Goal: Task Accomplishment & Management: Complete application form

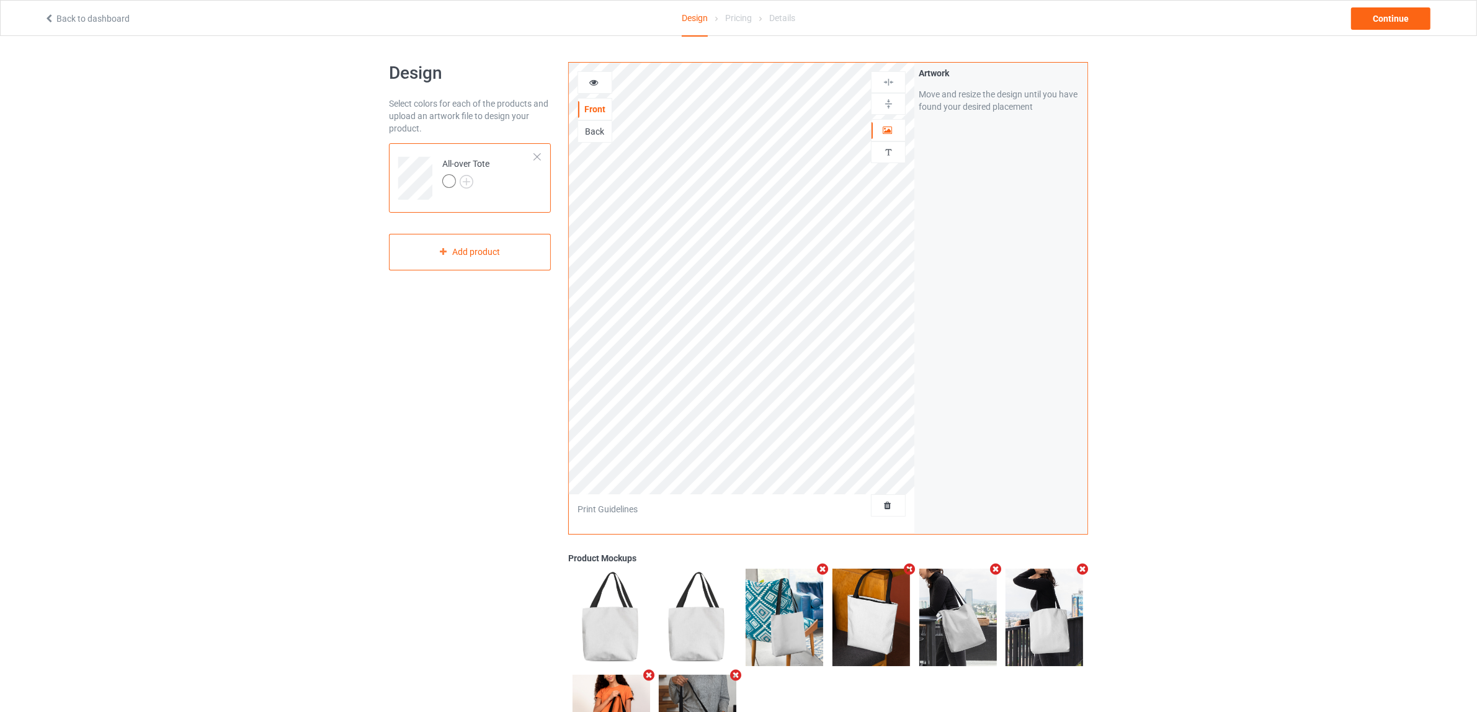
click at [537, 155] on div at bounding box center [537, 157] width 9 height 9
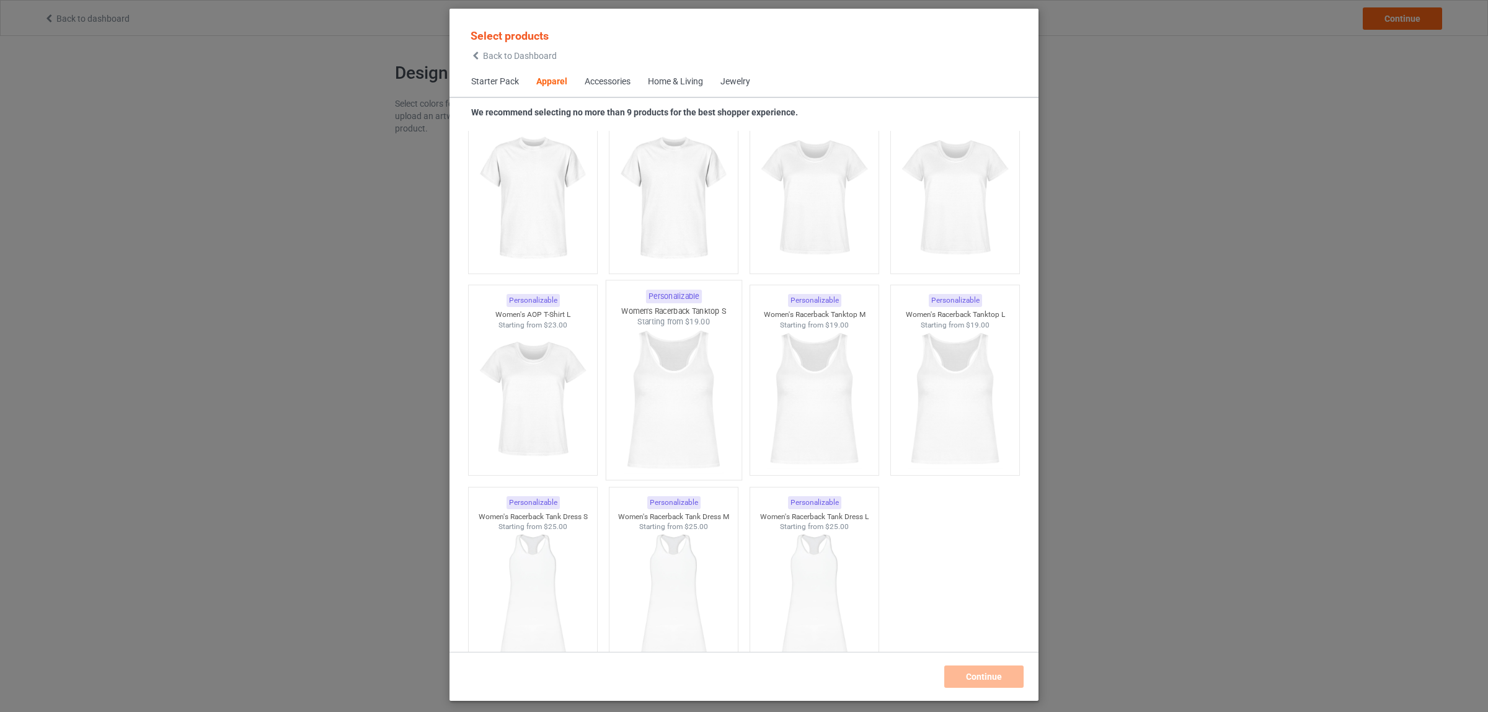
scroll to position [1954, 0]
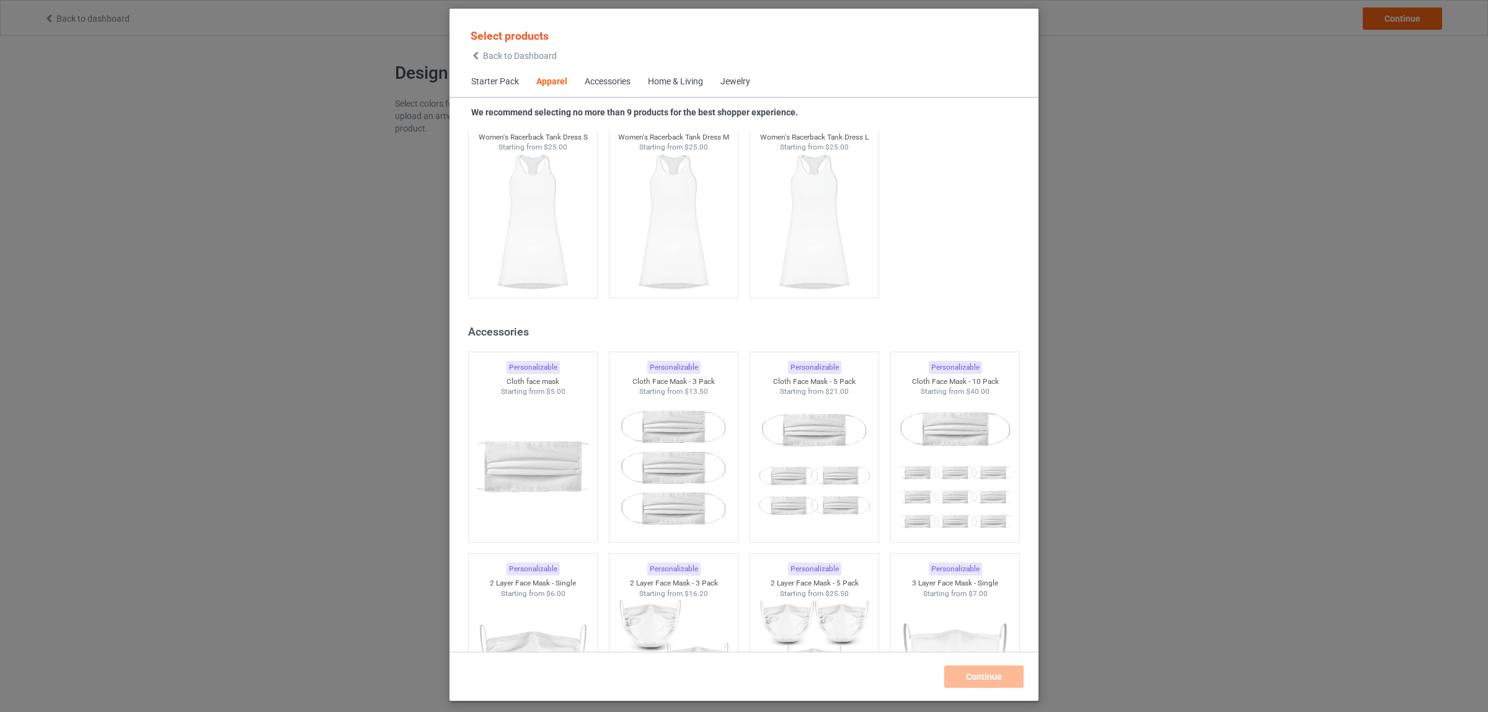
scroll to position [2496, 0]
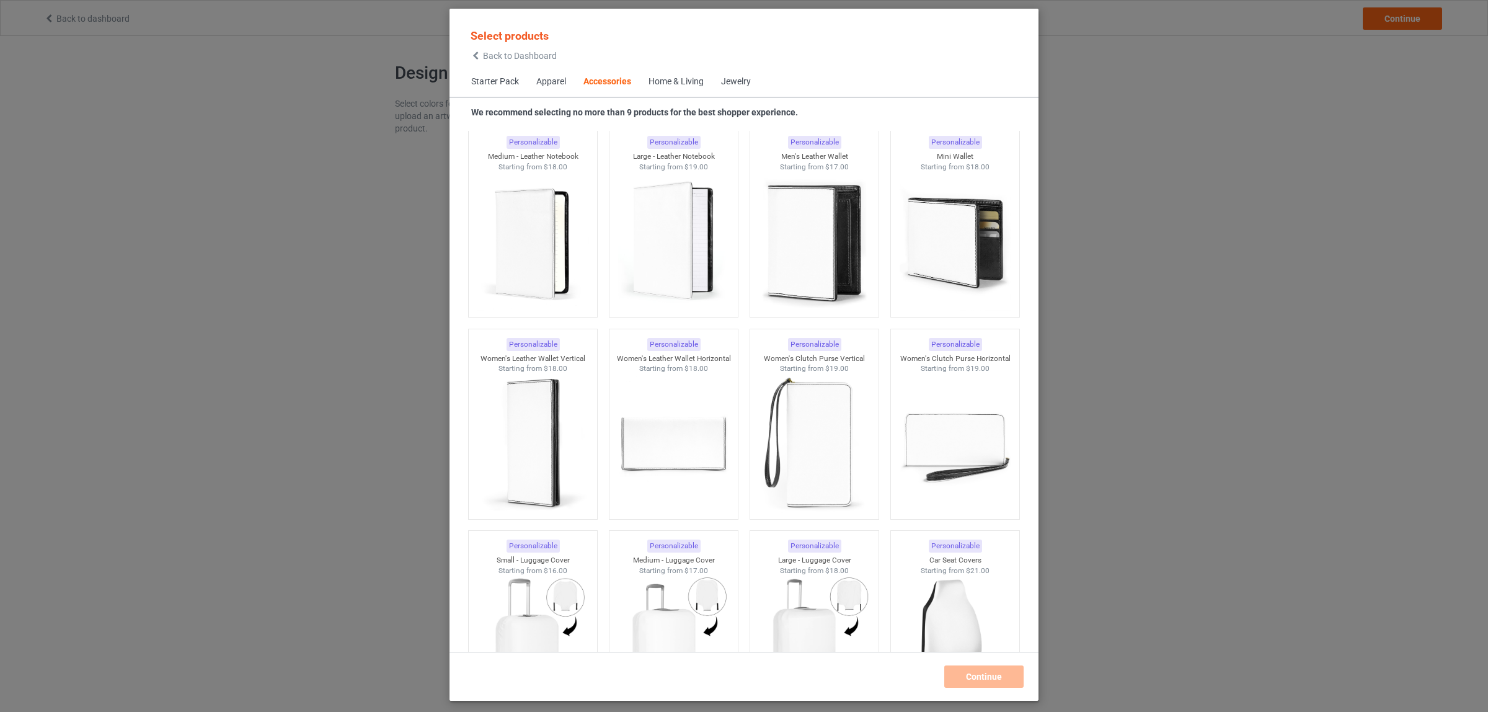
scroll to position [5287, 0]
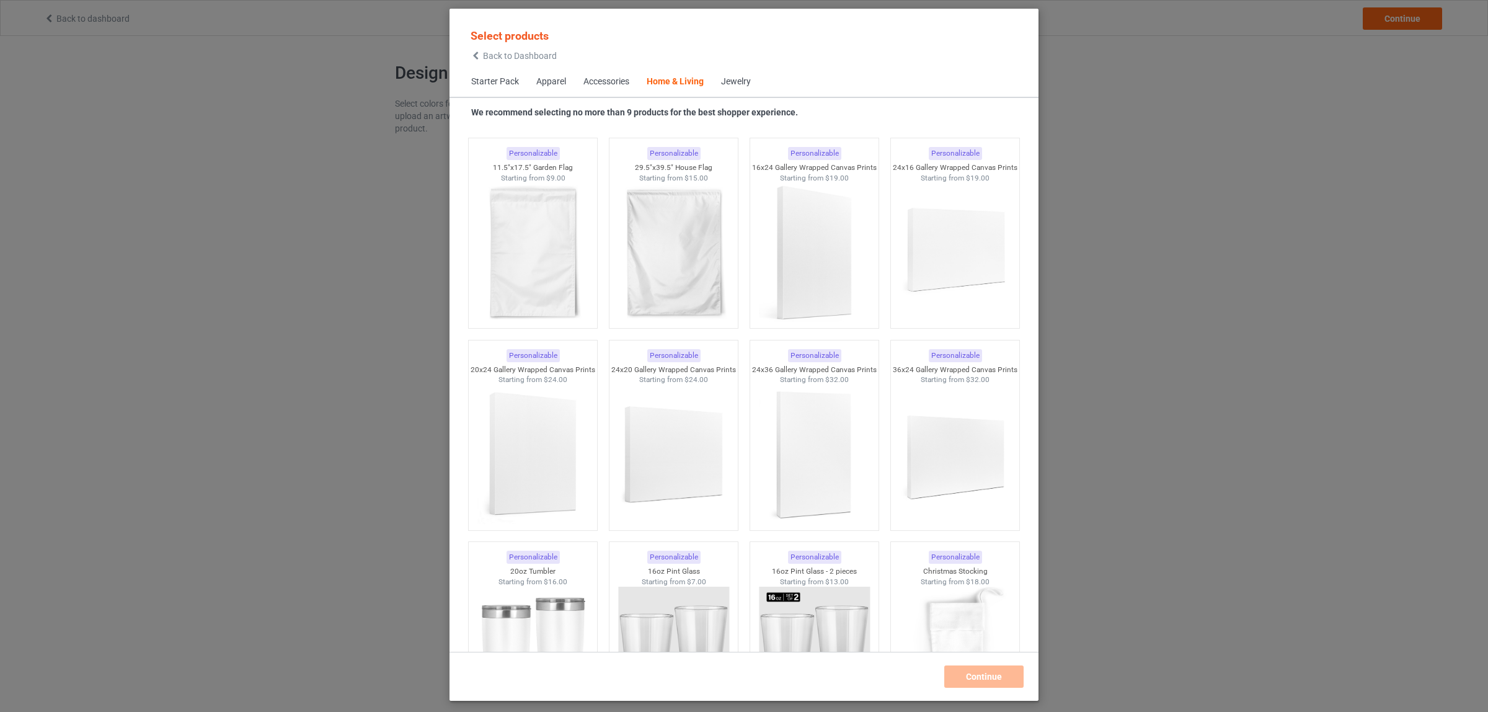
scroll to position [8853, 0]
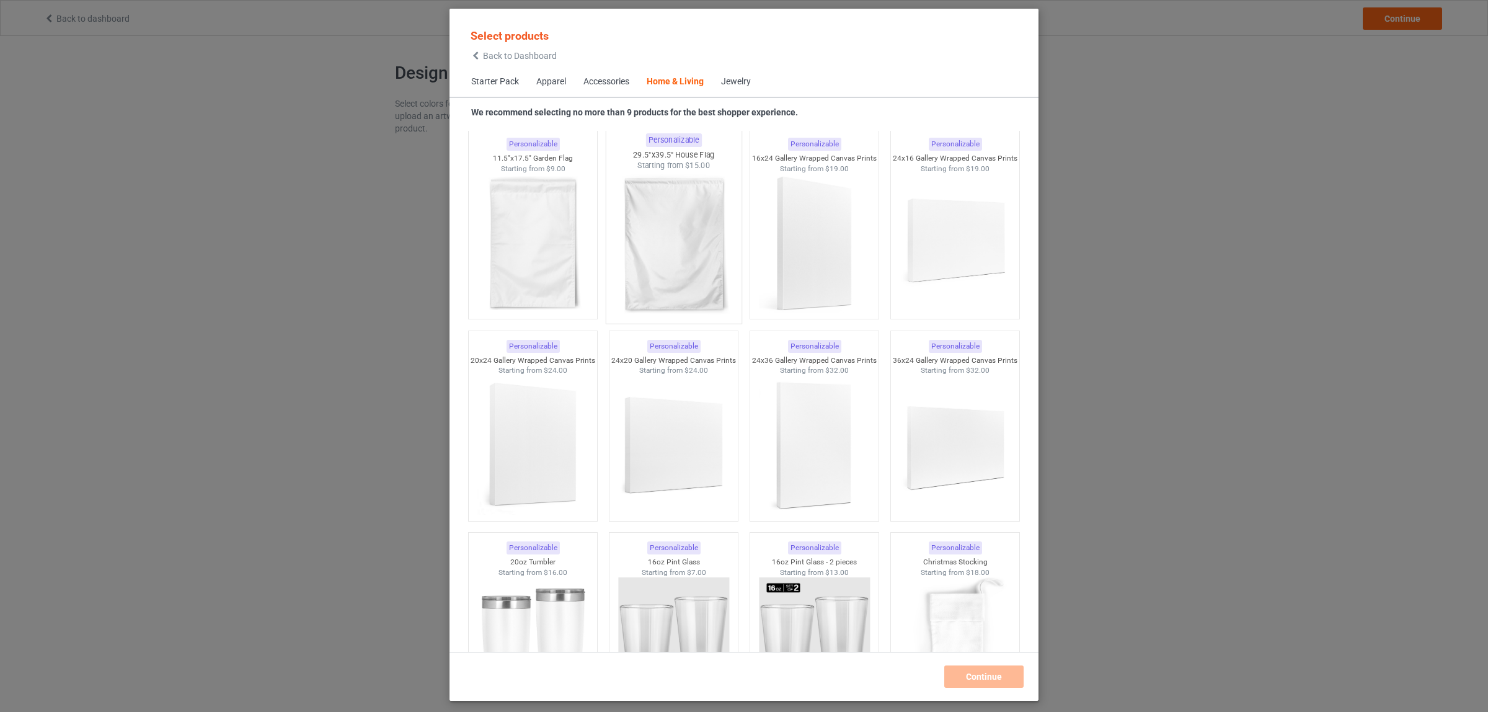
click at [649, 241] on img at bounding box center [673, 244] width 117 height 146
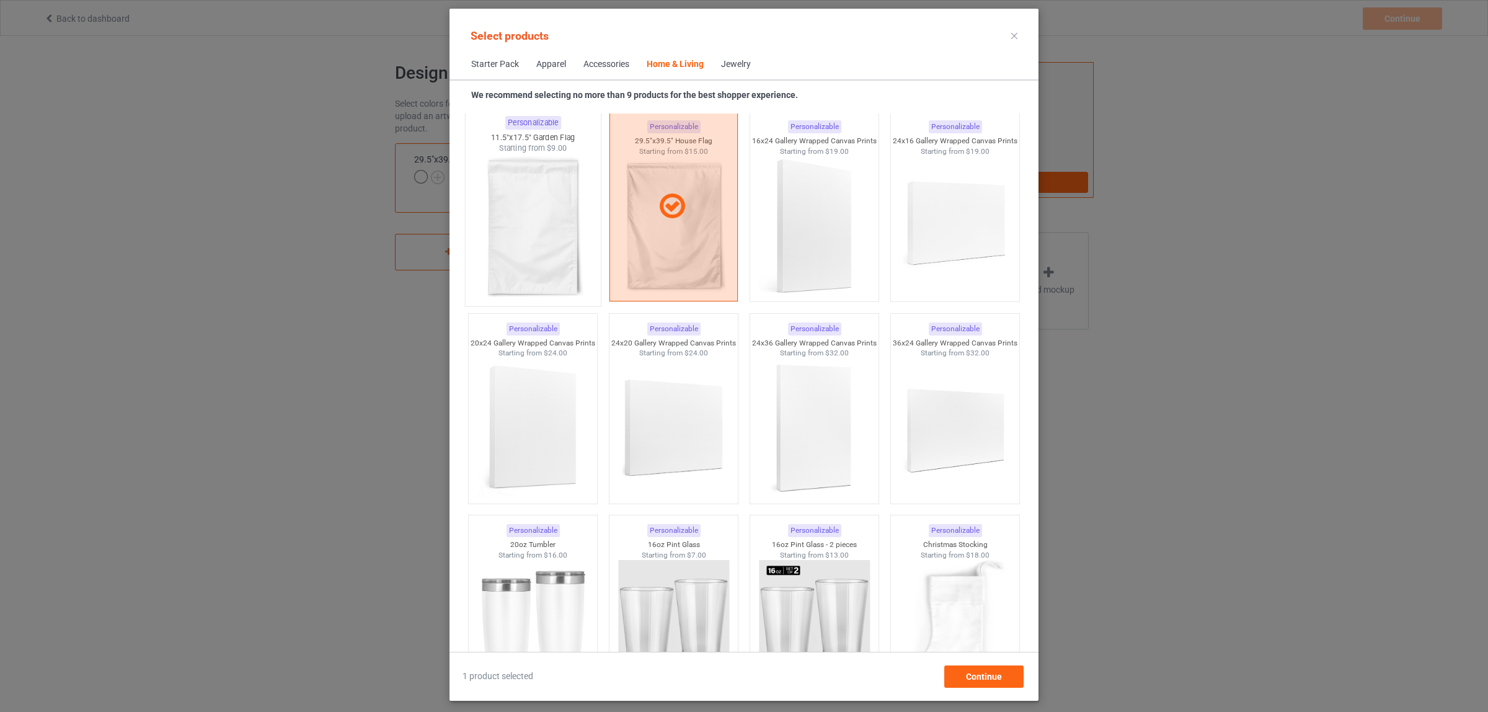
click at [529, 227] on img at bounding box center [532, 227] width 117 height 146
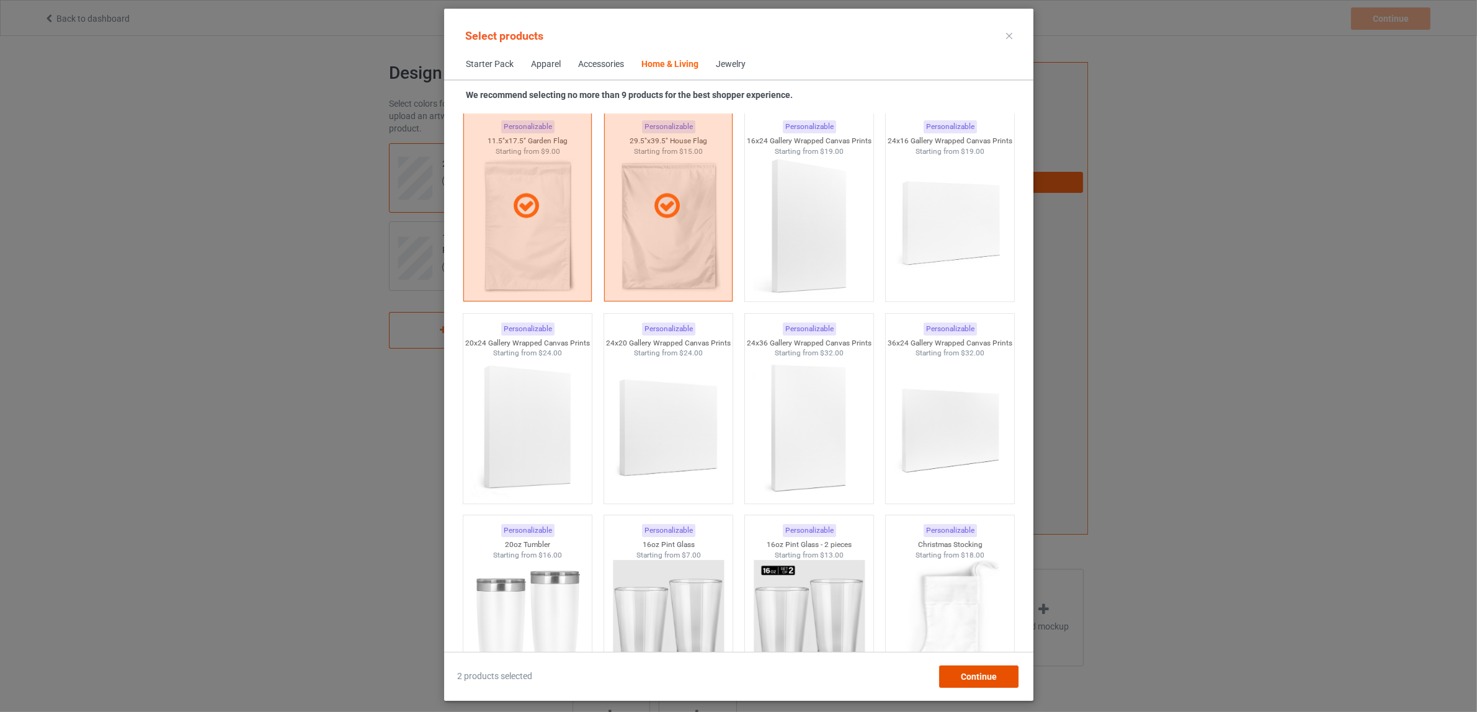
click at [972, 679] on span "Continue" at bounding box center [978, 677] width 36 height 10
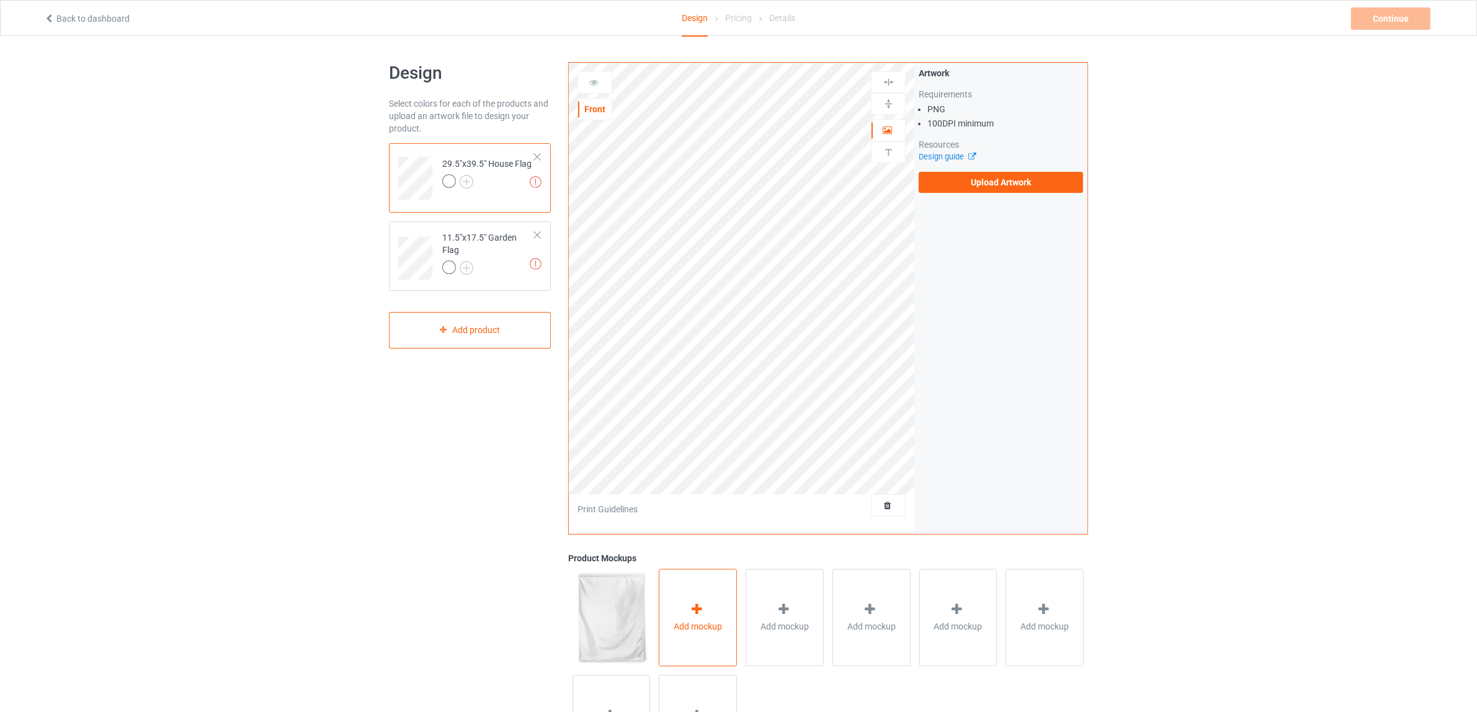
click at [708, 610] on div "Add mockup" at bounding box center [698, 617] width 78 height 97
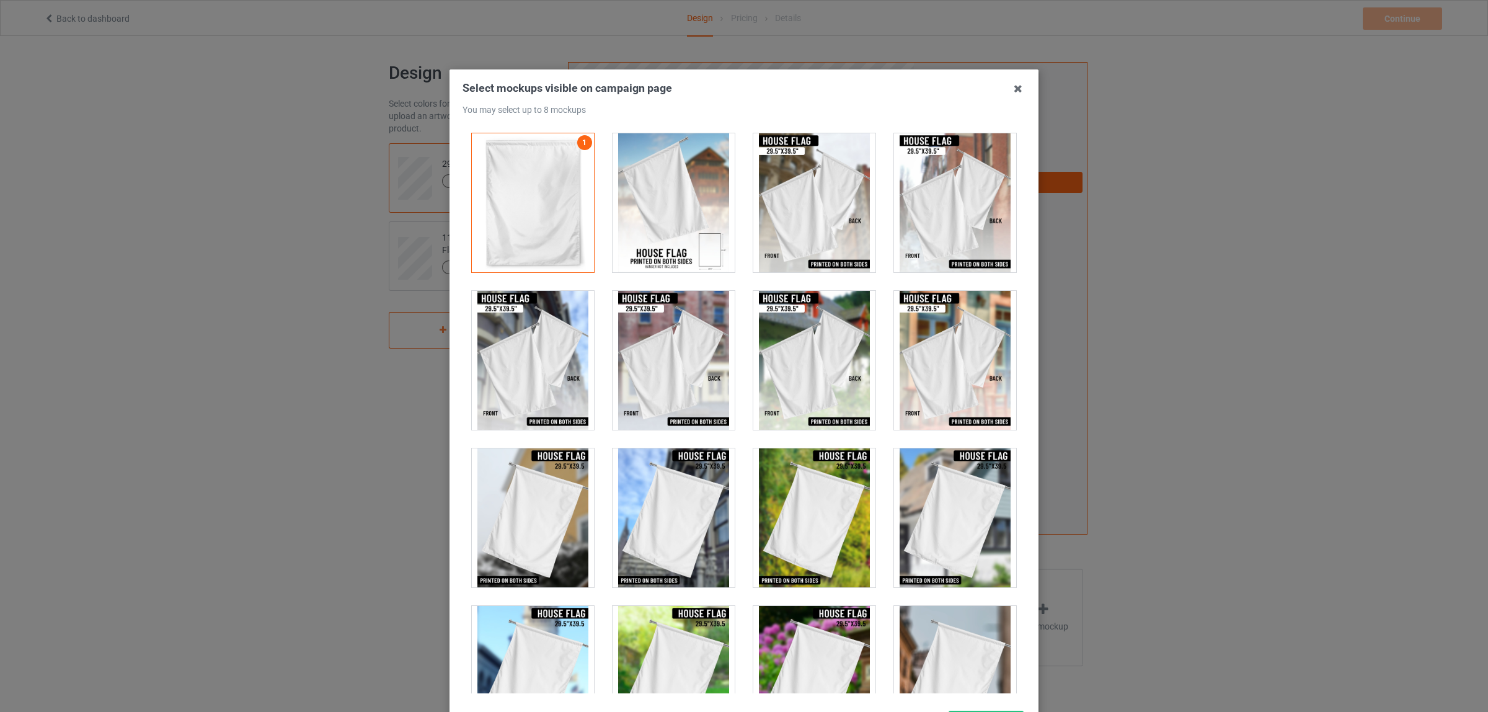
click at [679, 215] on div at bounding box center [674, 202] width 122 height 139
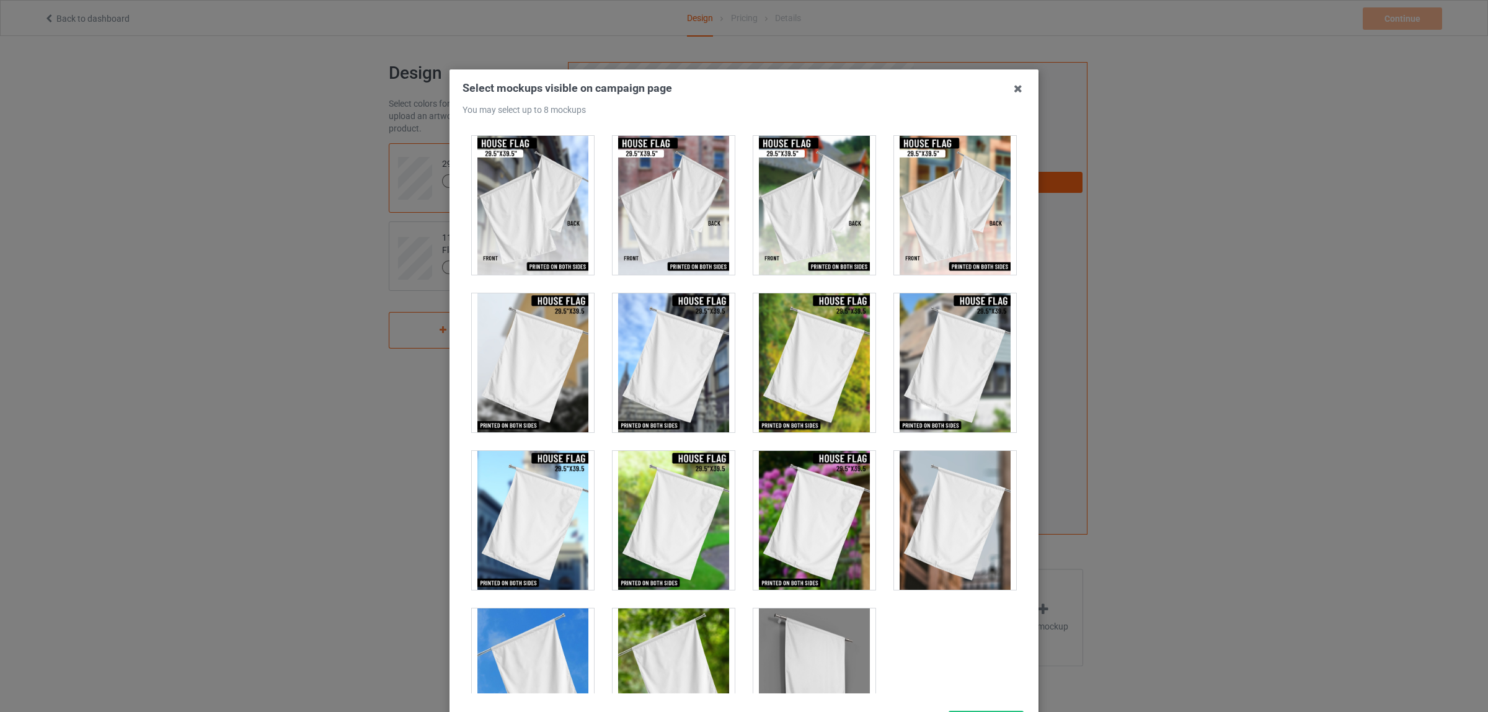
click at [493, 352] on div at bounding box center [533, 362] width 122 height 139
click at [659, 343] on div at bounding box center [674, 362] width 122 height 139
click at [801, 358] on div at bounding box center [815, 362] width 122 height 139
click at [946, 349] on div at bounding box center [955, 362] width 122 height 139
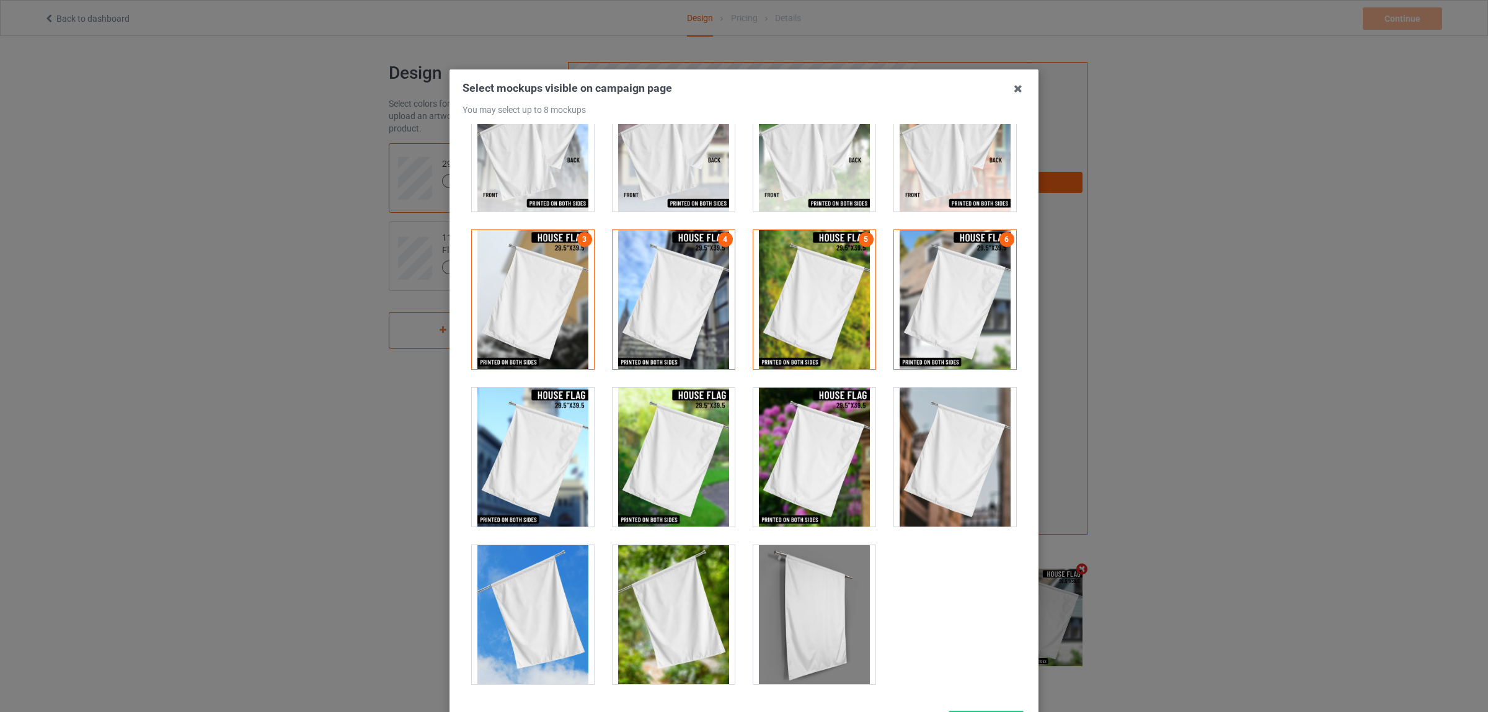
click at [534, 587] on div at bounding box center [533, 614] width 122 height 139
click at [687, 594] on div at bounding box center [674, 614] width 122 height 139
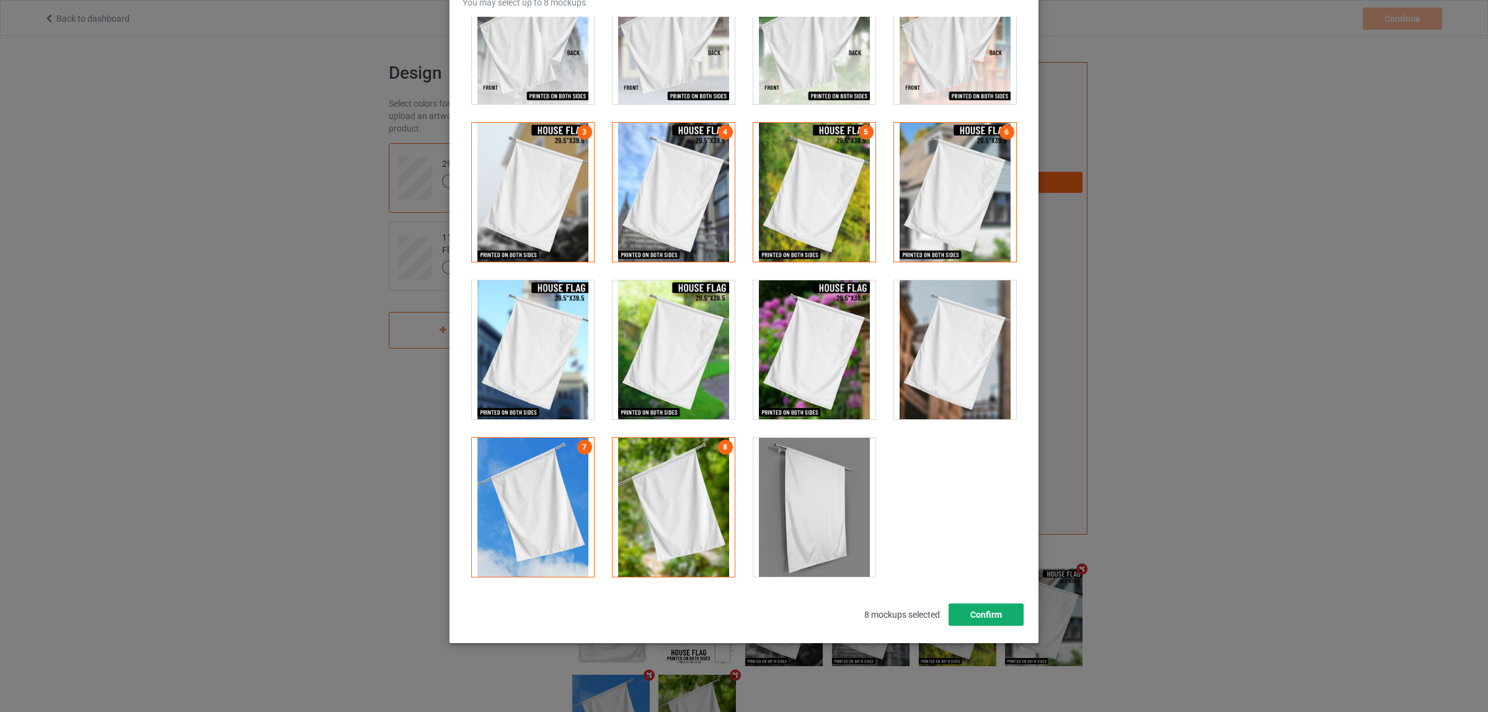
click at [992, 620] on button "Confirm" at bounding box center [986, 614] width 75 height 22
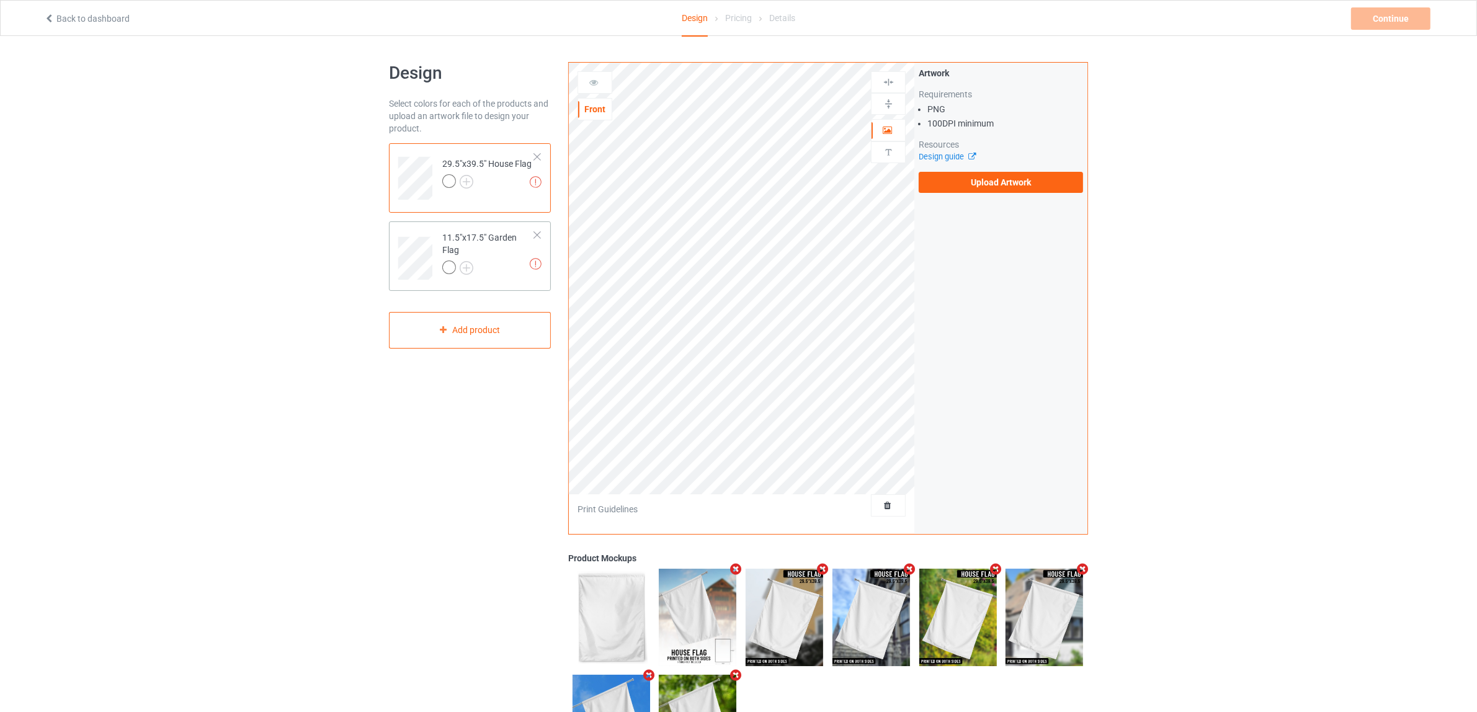
click at [501, 275] on div at bounding box center [488, 268] width 92 height 17
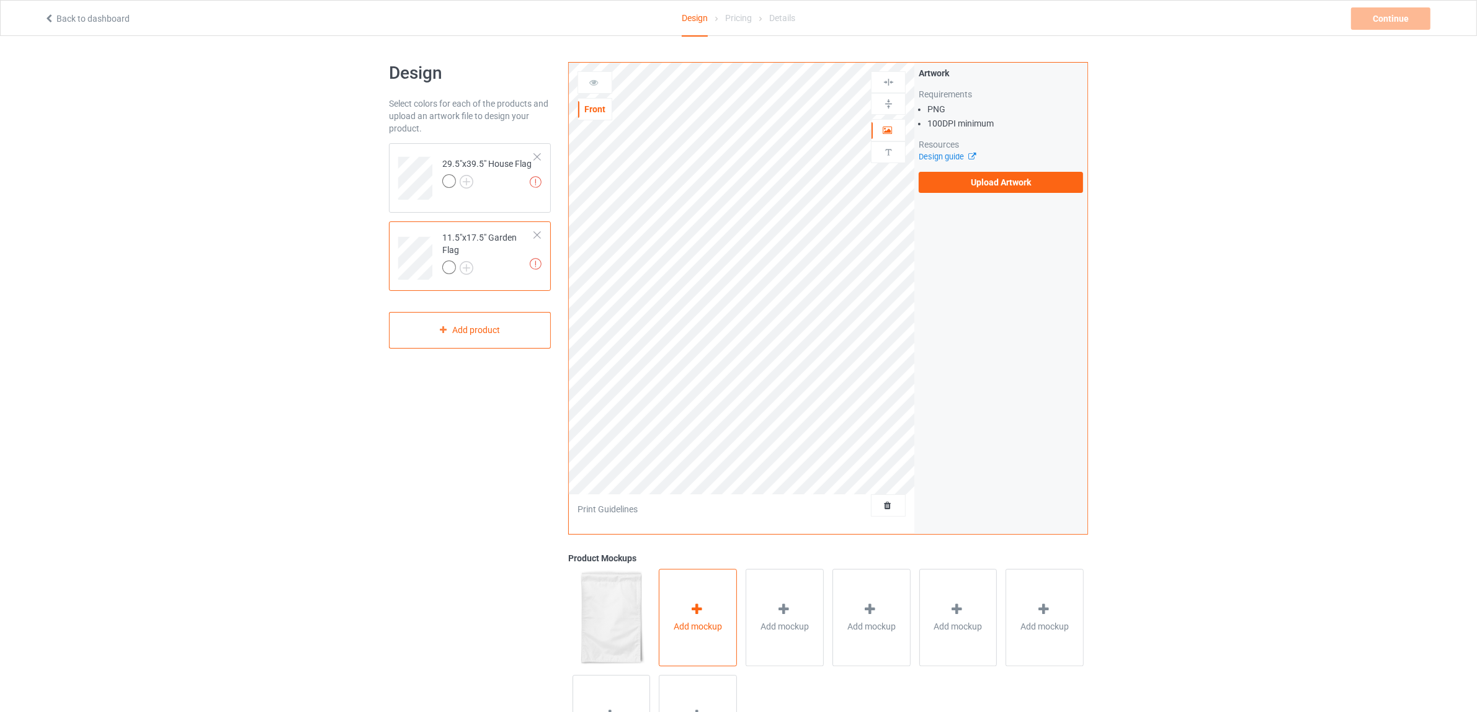
click at [701, 619] on div at bounding box center [697, 611] width 17 height 18
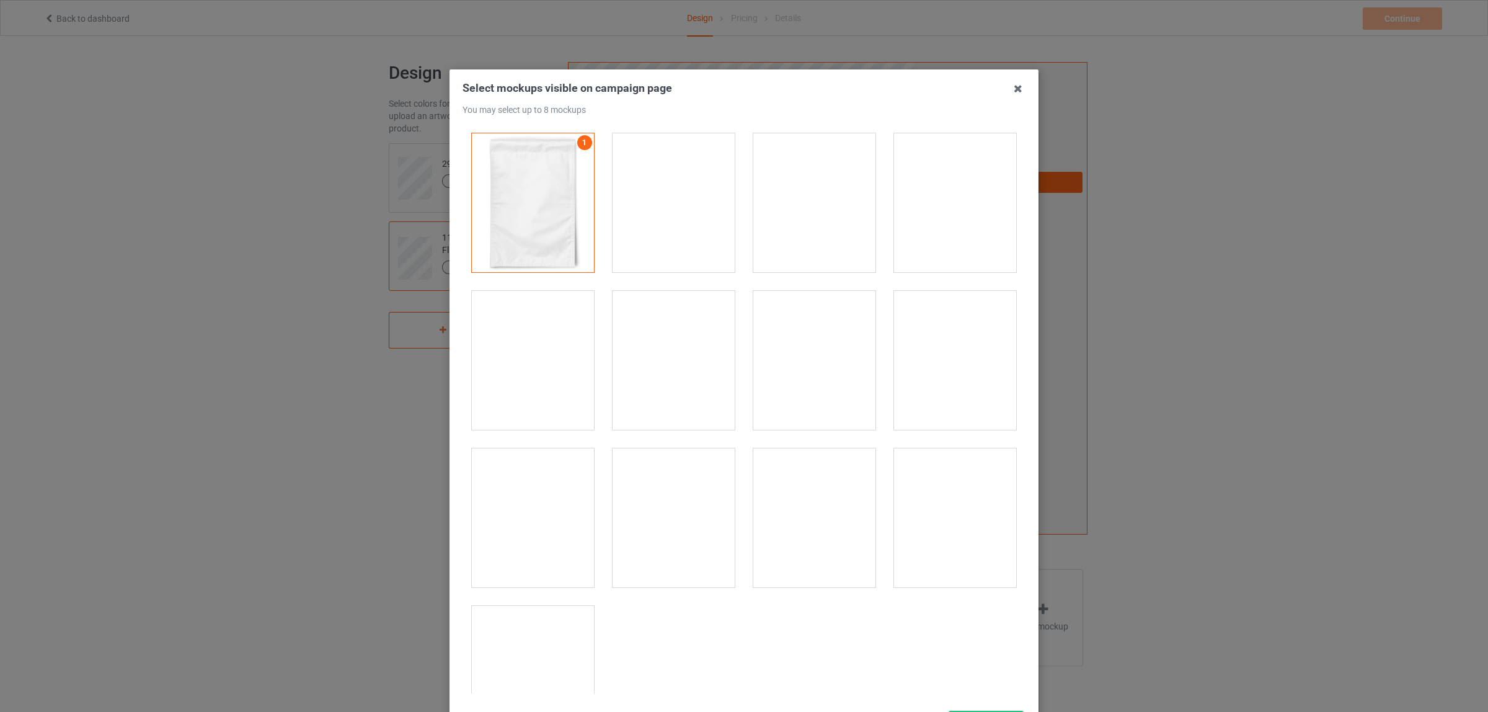
click at [680, 212] on div at bounding box center [674, 202] width 122 height 139
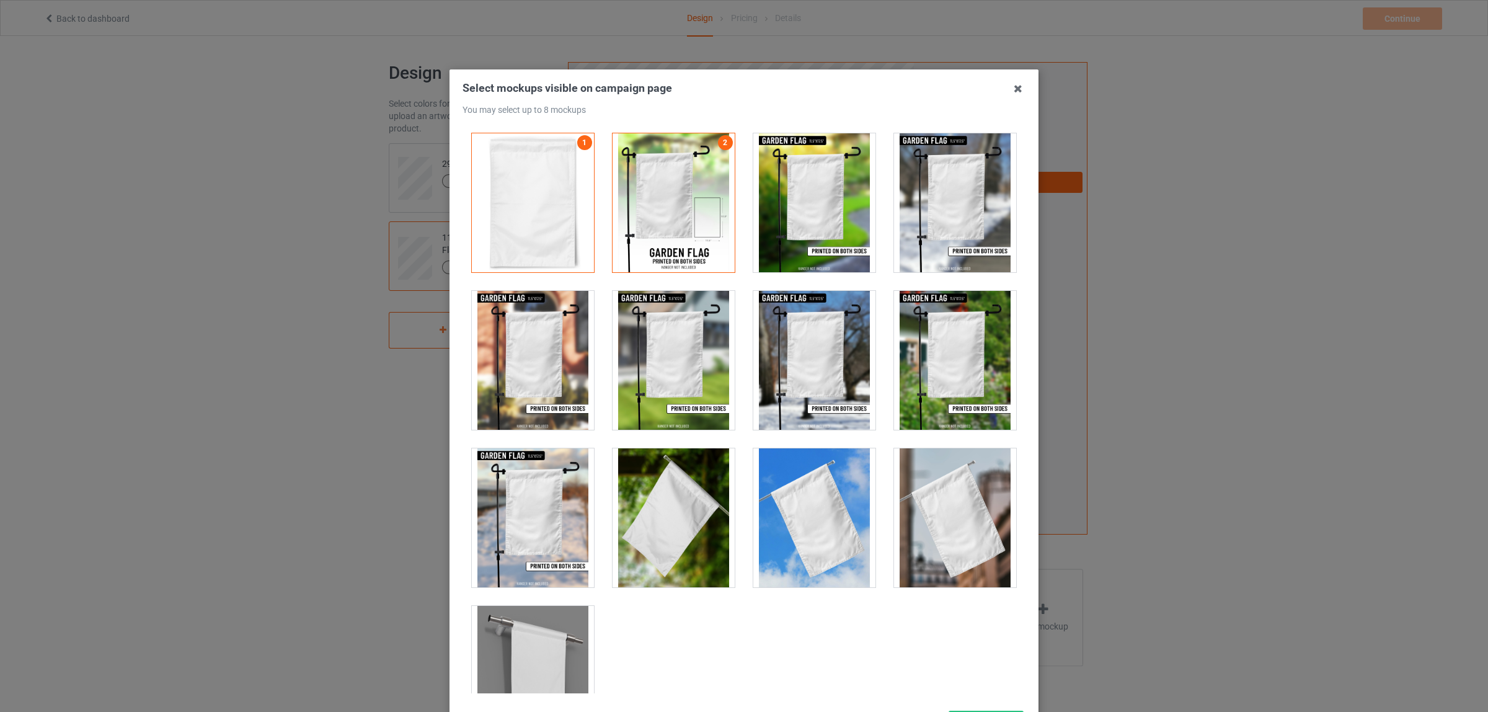
click at [665, 518] on div at bounding box center [674, 517] width 122 height 139
click at [656, 372] on div at bounding box center [674, 360] width 122 height 139
click at [493, 363] on div at bounding box center [533, 360] width 122 height 139
click at [817, 516] on div at bounding box center [815, 517] width 122 height 139
click at [921, 513] on div at bounding box center [955, 517] width 122 height 139
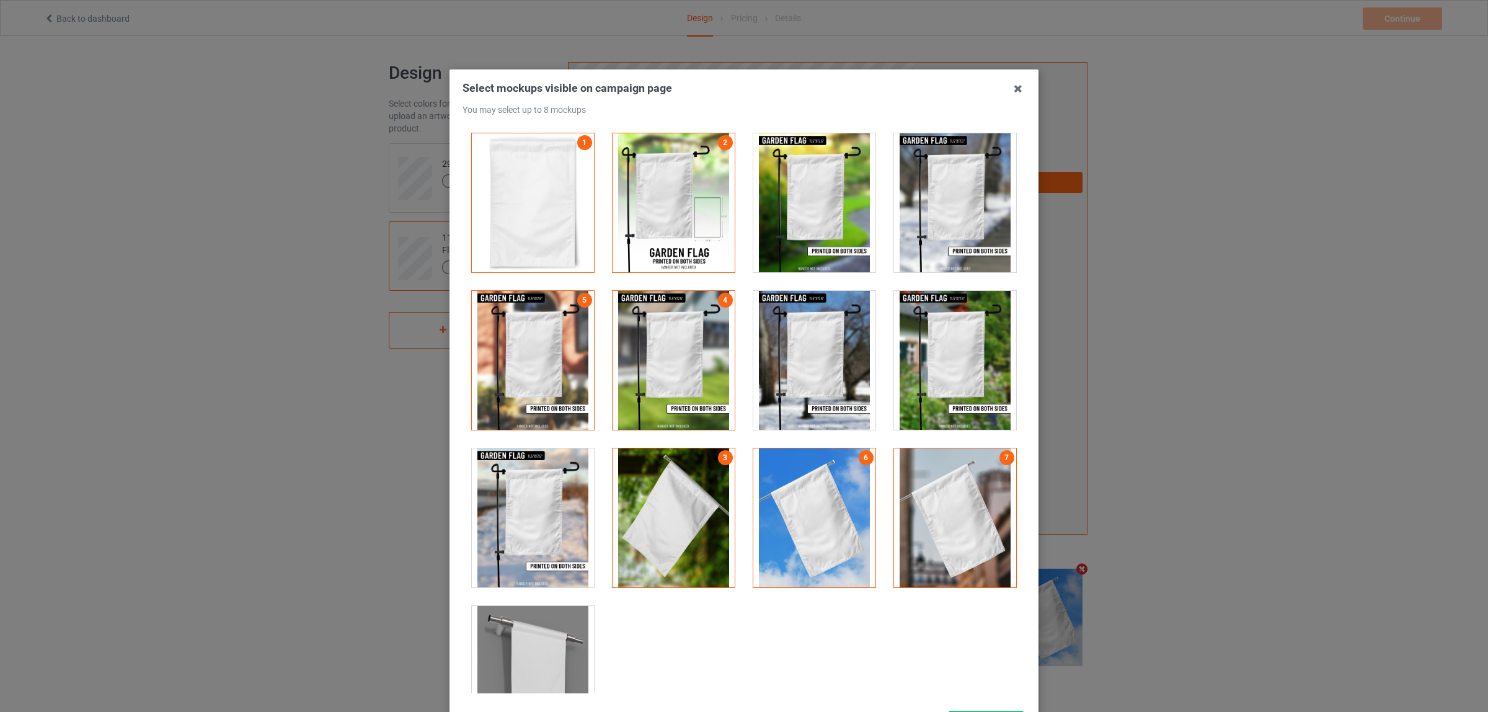
click at [816, 349] on div at bounding box center [815, 360] width 122 height 139
click at [935, 522] on div at bounding box center [955, 517] width 122 height 139
click at [935, 197] on div at bounding box center [955, 202] width 122 height 139
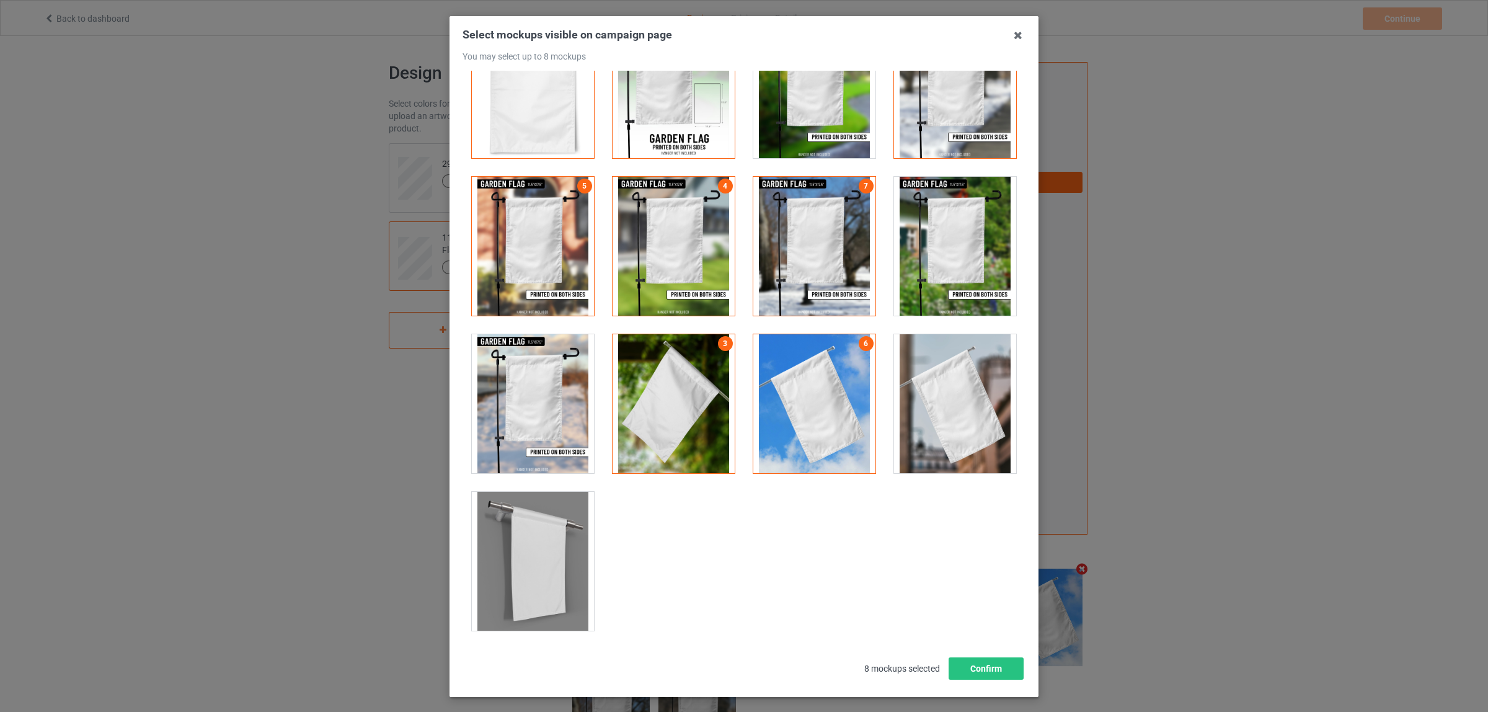
scroll to position [107, 0]
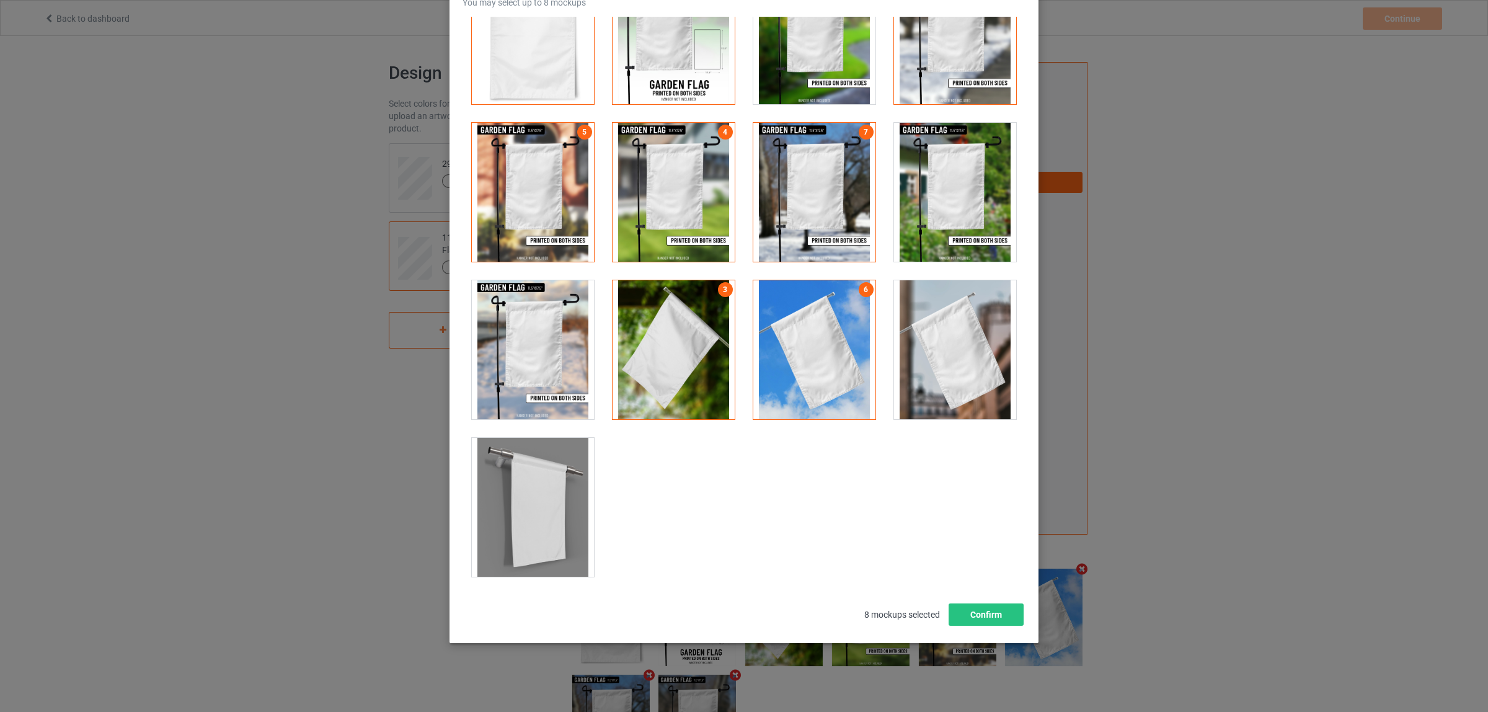
click at [669, 351] on div at bounding box center [674, 349] width 122 height 139
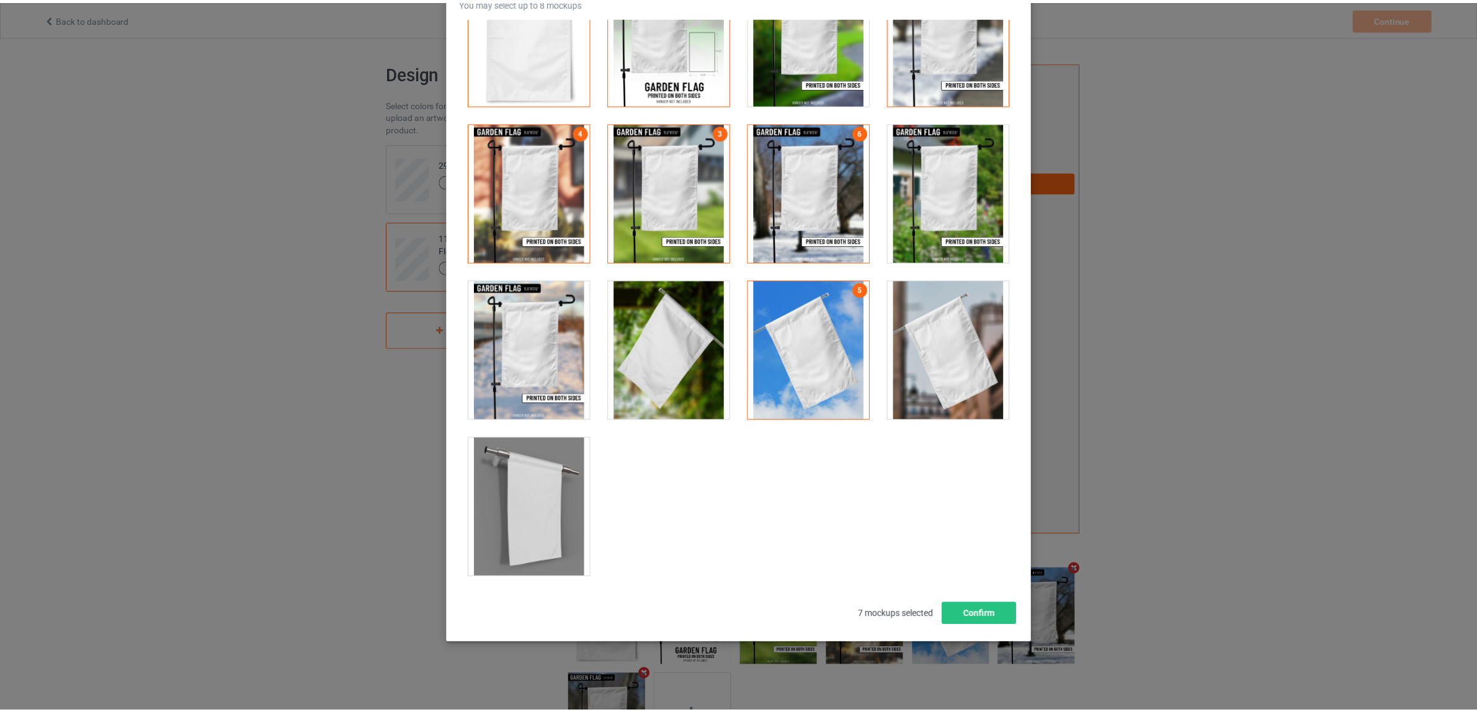
scroll to position [0, 0]
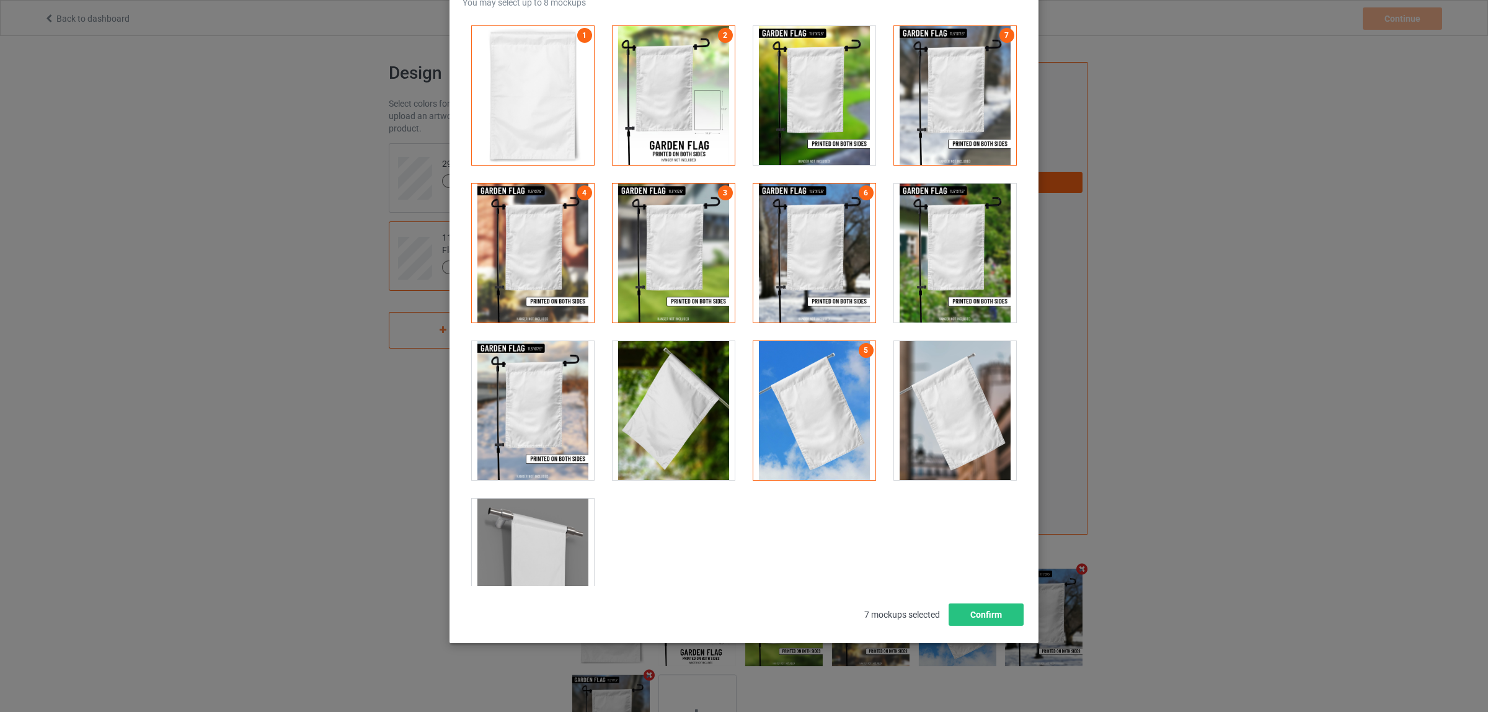
click at [820, 94] on div at bounding box center [815, 95] width 122 height 139
click at [965, 616] on button "Confirm" at bounding box center [986, 614] width 75 height 22
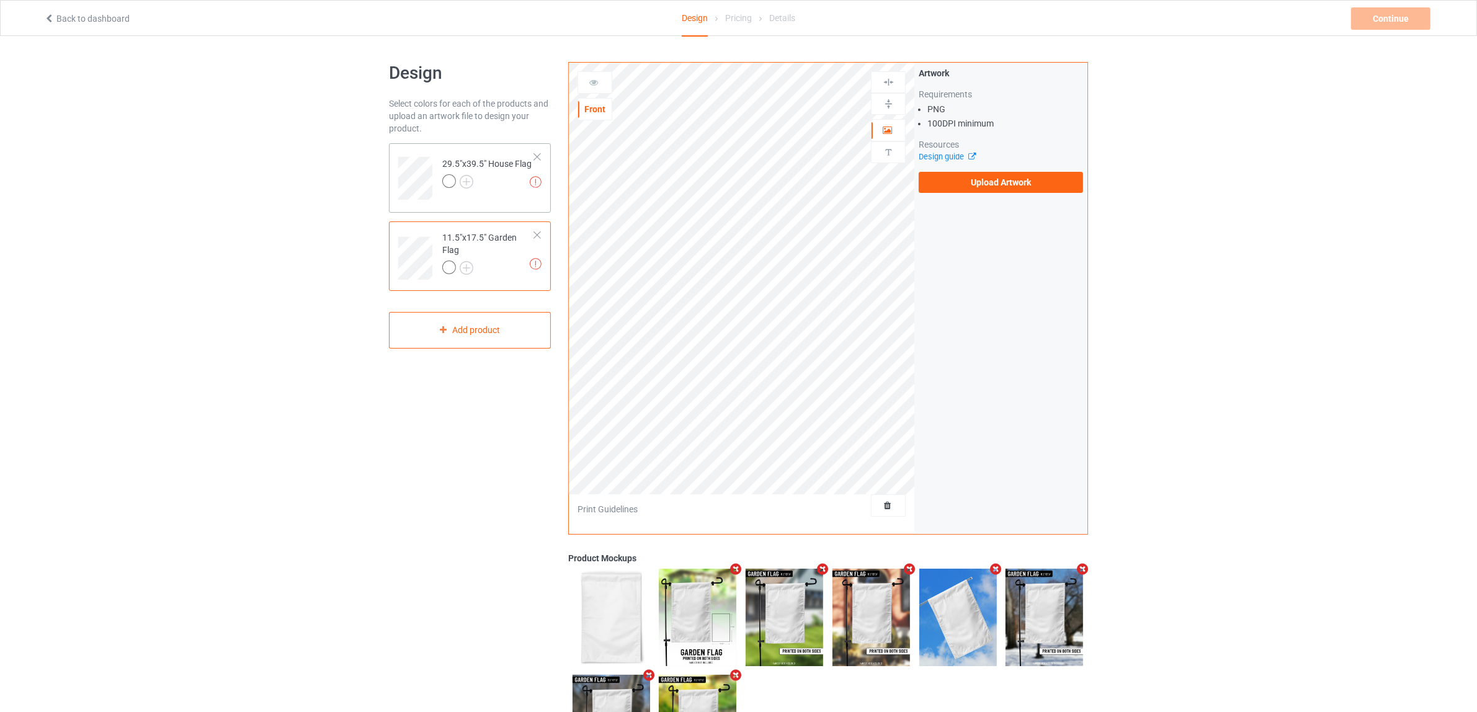
click at [489, 187] on div at bounding box center [486, 182] width 89 height 17
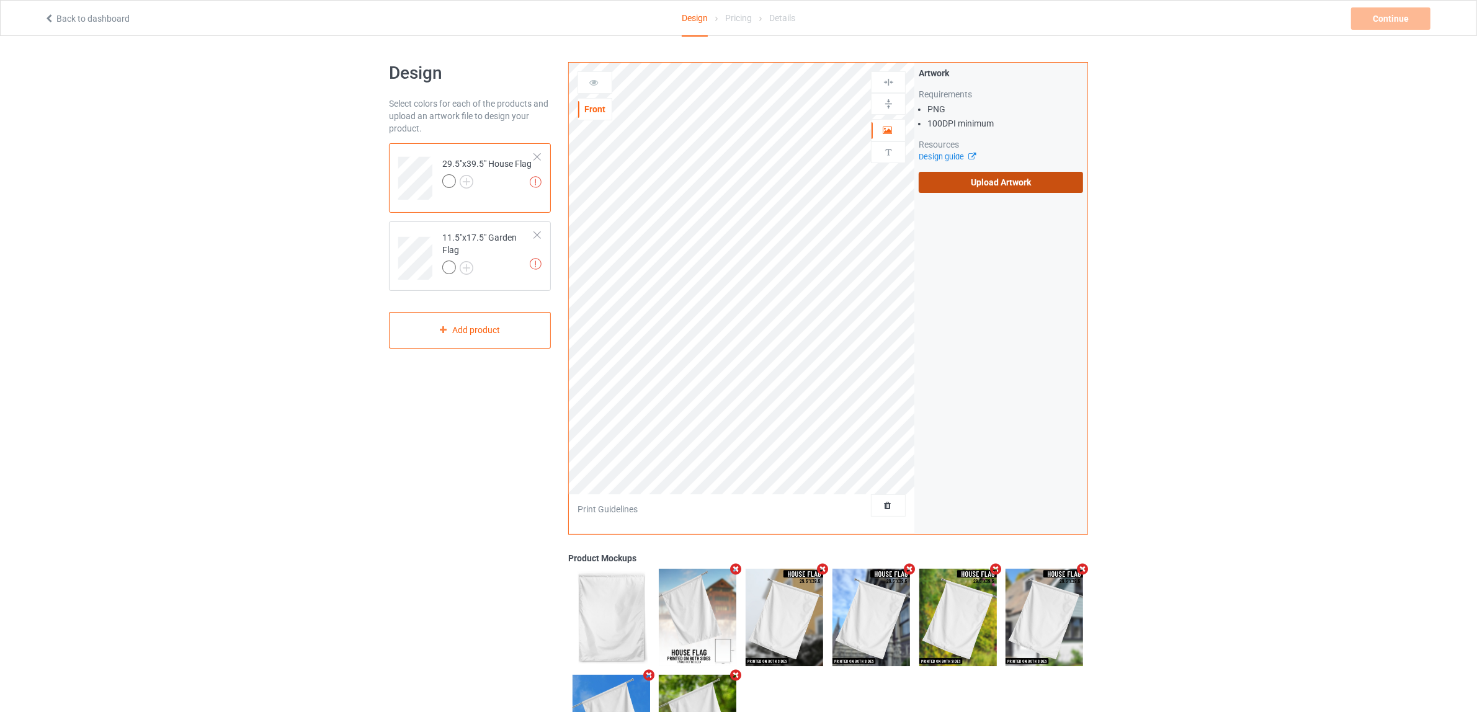
click at [1000, 182] on label "Upload Artwork" at bounding box center [1000, 182] width 164 height 21
click at [0, 0] on input "Upload Artwork" at bounding box center [0, 0] width 0 height 0
click at [1010, 178] on label "Upload Artwork" at bounding box center [1000, 182] width 164 height 21
click at [0, 0] on input "Upload Artwork" at bounding box center [0, 0] width 0 height 0
click at [997, 189] on label "Upload Artwork" at bounding box center [1000, 182] width 164 height 21
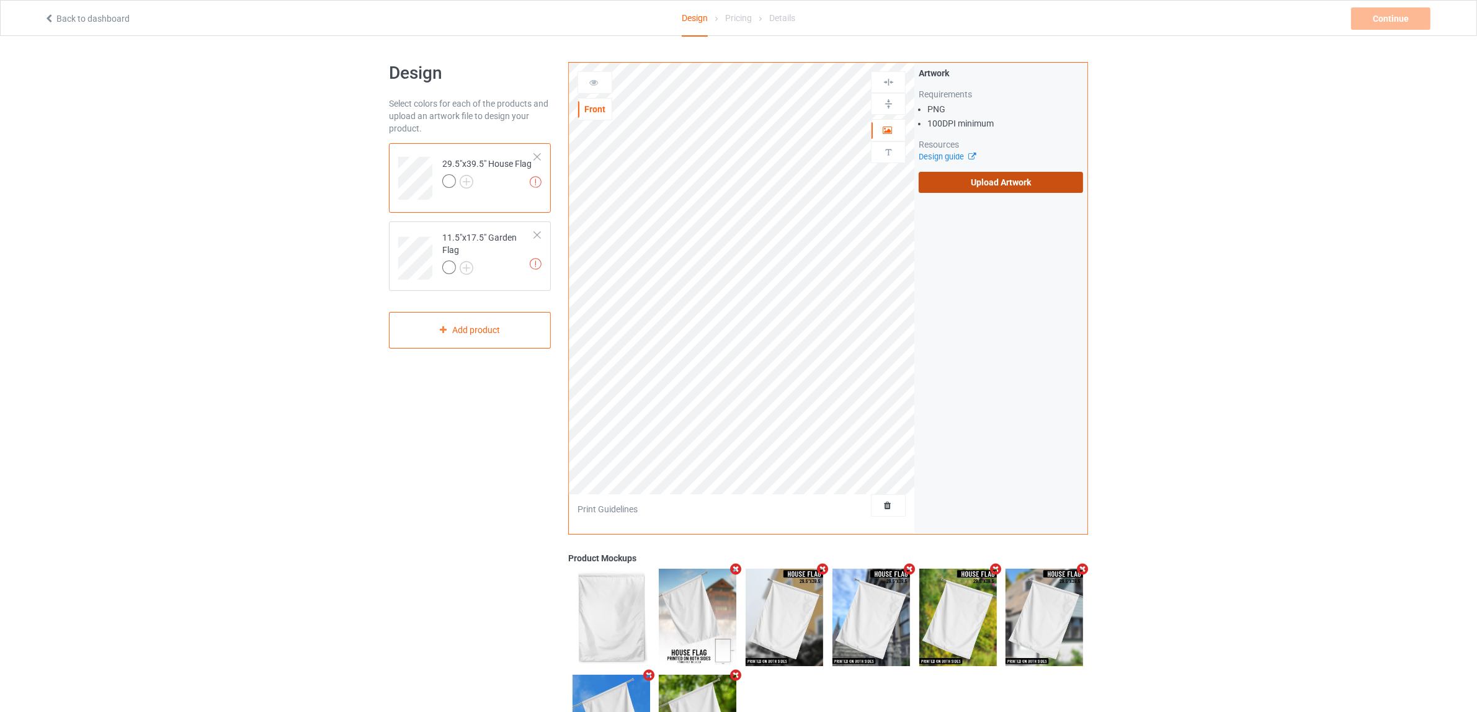
click at [0, 0] on input "Upload Artwork" at bounding box center [0, 0] width 0 height 0
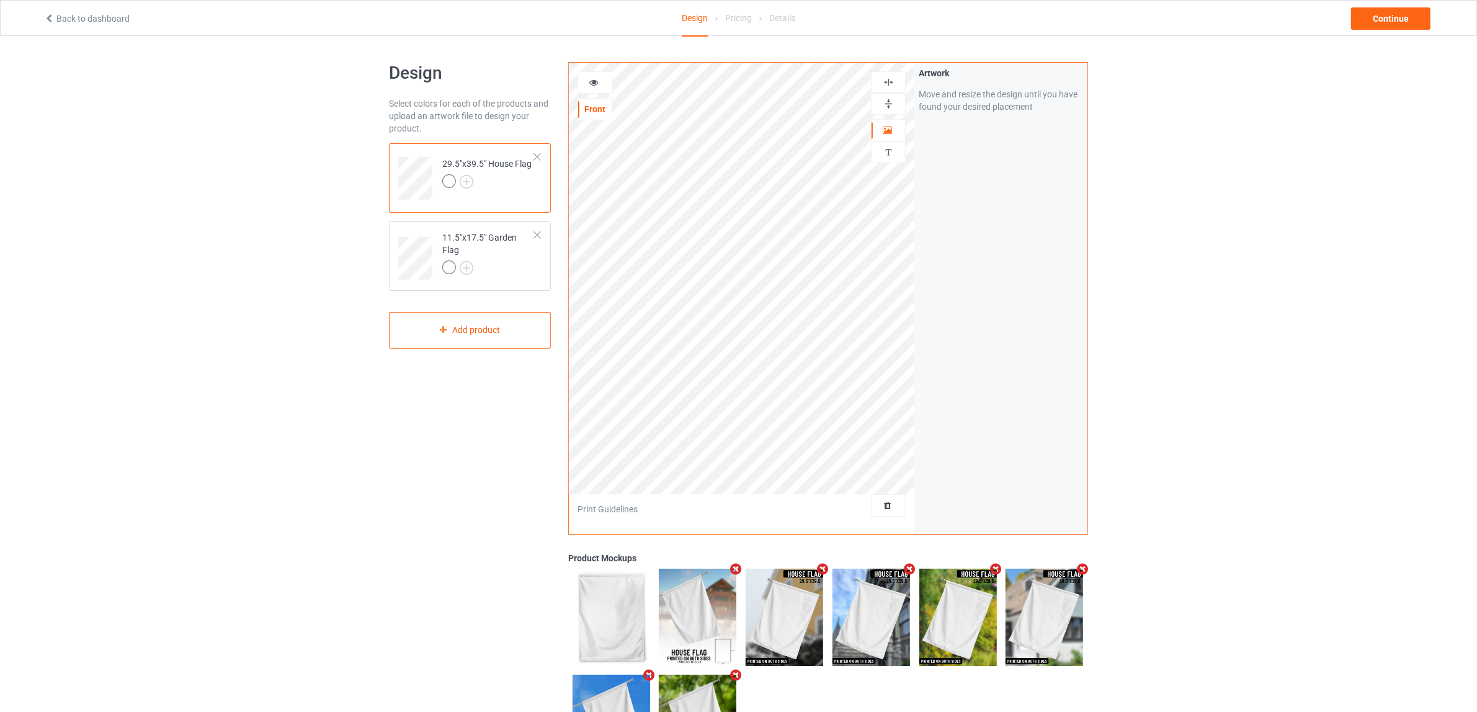
click at [884, 107] on img at bounding box center [889, 104] width 12 height 12
click at [890, 78] on img at bounding box center [889, 82] width 12 height 12
click at [479, 254] on div "11.5"x17.5" Garden Flag" at bounding box center [488, 252] width 92 height 42
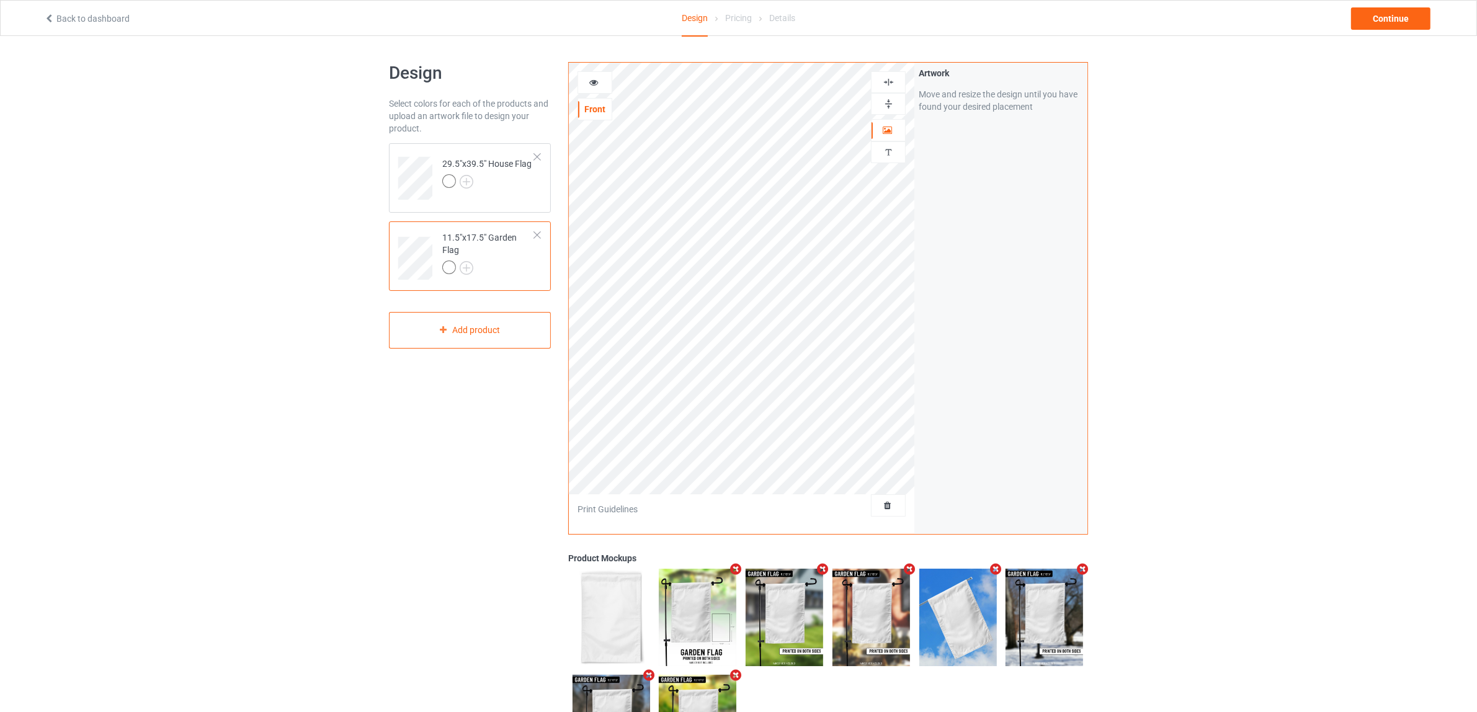
click at [884, 104] on img at bounding box center [889, 104] width 12 height 12
click at [887, 79] on img at bounding box center [889, 82] width 12 height 12
click at [1118, 380] on div "Design Select colors for each of the products and upload an artwork file to des…" at bounding box center [738, 419] width 1477 height 766
click at [1371, 13] on div "Continue" at bounding box center [1390, 18] width 79 height 22
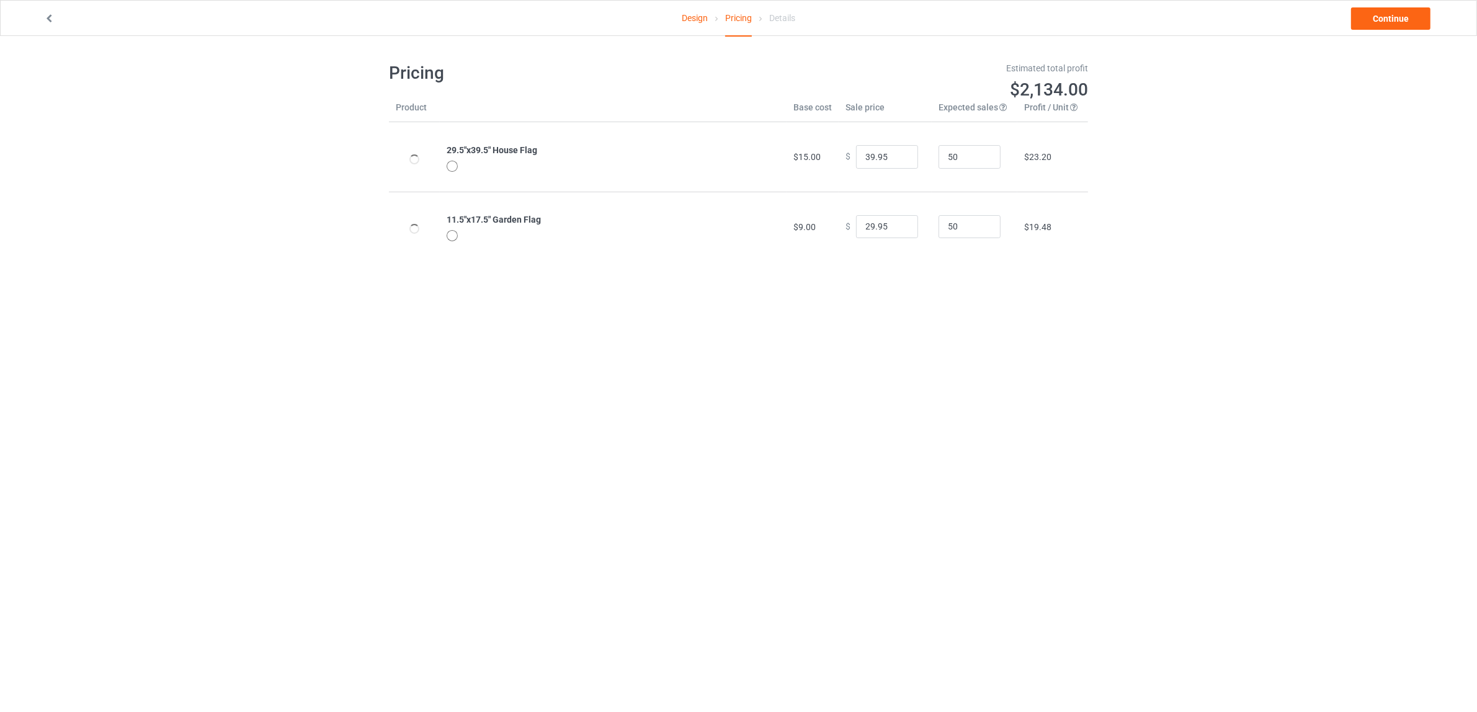
click at [1016, 444] on body "Design Pricing Details Continue Pricing Estimated total profit $2,134.00 Produc…" at bounding box center [738, 392] width 1477 height 712
drag, startPoint x: 861, startPoint y: 150, endPoint x: 816, endPoint y: 149, distance: 44.7
click at [816, 149] on tr "29.5"x39.5" House Flag $15.00 $ 39.95 50 $23.20" at bounding box center [738, 156] width 699 height 69
type input "29.95"
click at [1250, 491] on body "Design Pricing Details Continue Pricing Estimated total profit $1,669.00 Produc…" at bounding box center [738, 392] width 1477 height 712
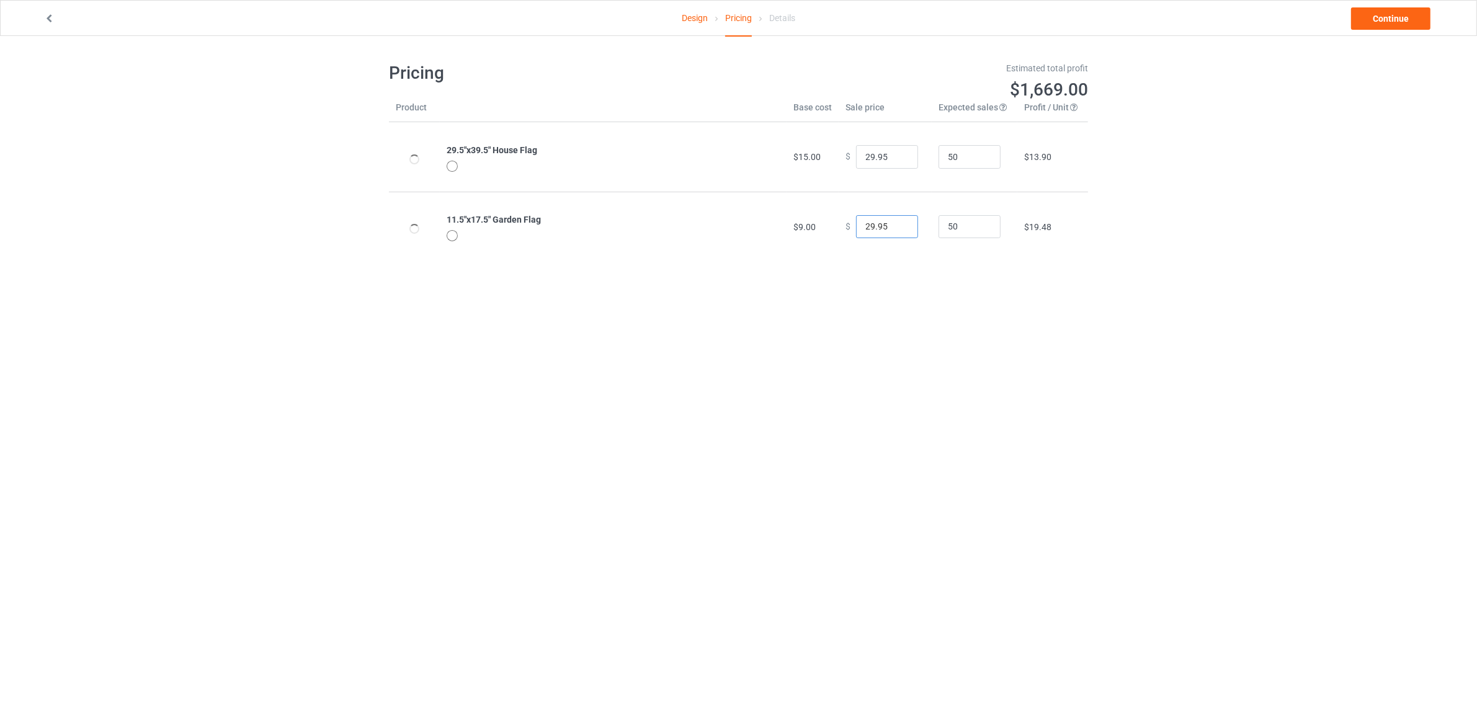
drag, startPoint x: 864, startPoint y: 228, endPoint x: 779, endPoint y: 221, distance: 85.2
click at [779, 221] on tr "11.5"x17.5" Garden Flag $9.00 $ 29.95 50 $19.48" at bounding box center [738, 226] width 699 height 69
click at [864, 228] on input "29.95" at bounding box center [887, 227] width 62 height 24
type input "22.95"
click at [1067, 329] on body "Design Pricing Details Continue Pricing Estimated total profit $1,343.50 Produc…" at bounding box center [738, 392] width 1477 height 712
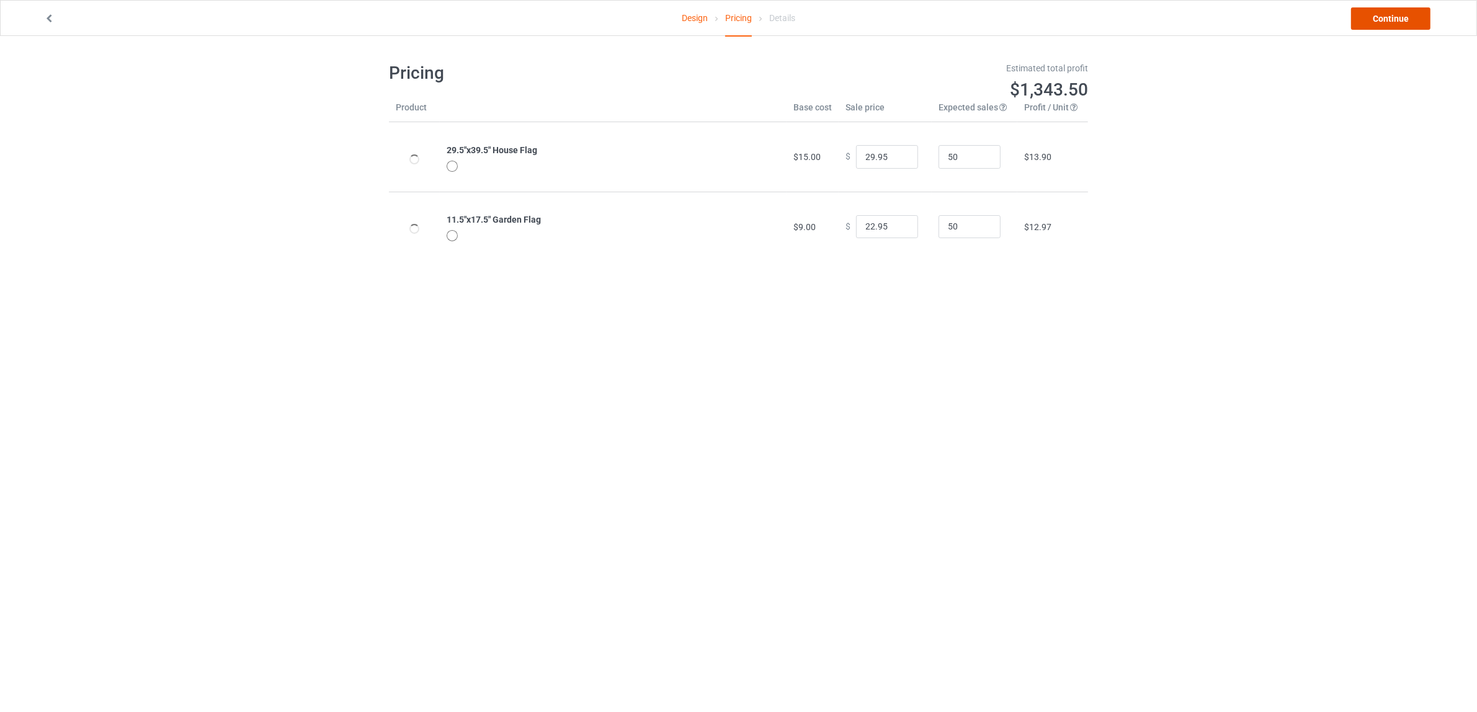
click at [1369, 19] on link "Continue" at bounding box center [1390, 18] width 79 height 22
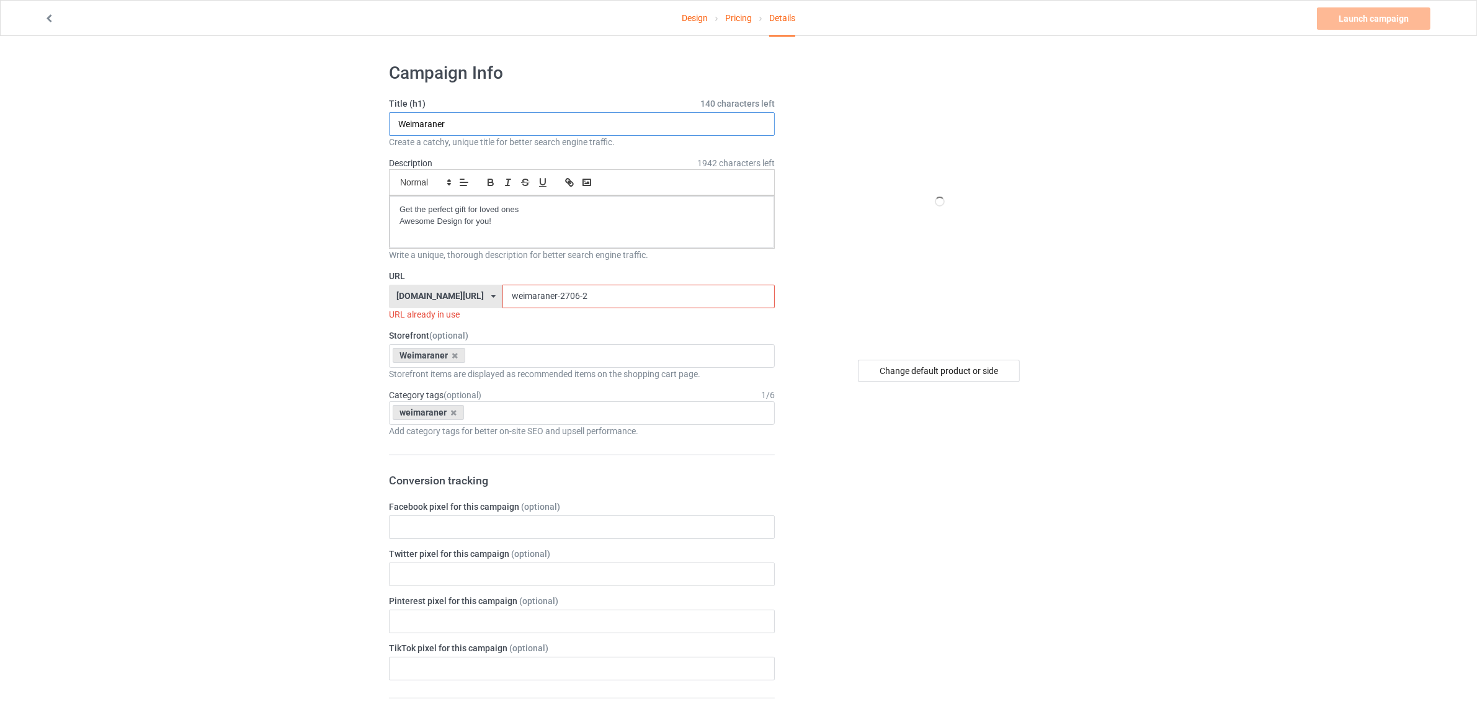
drag, startPoint x: 522, startPoint y: 123, endPoint x: 149, endPoint y: 94, distance: 373.9
click at [149, 94] on div "Design Pricing Details Launch campaign Invalid campaign URL Campaign Info Title…" at bounding box center [738, 685] width 1477 height 1298
paste input "Yorkie"
type input "Yorkie"
click at [898, 370] on div "Change default product or side" at bounding box center [939, 371] width 162 height 22
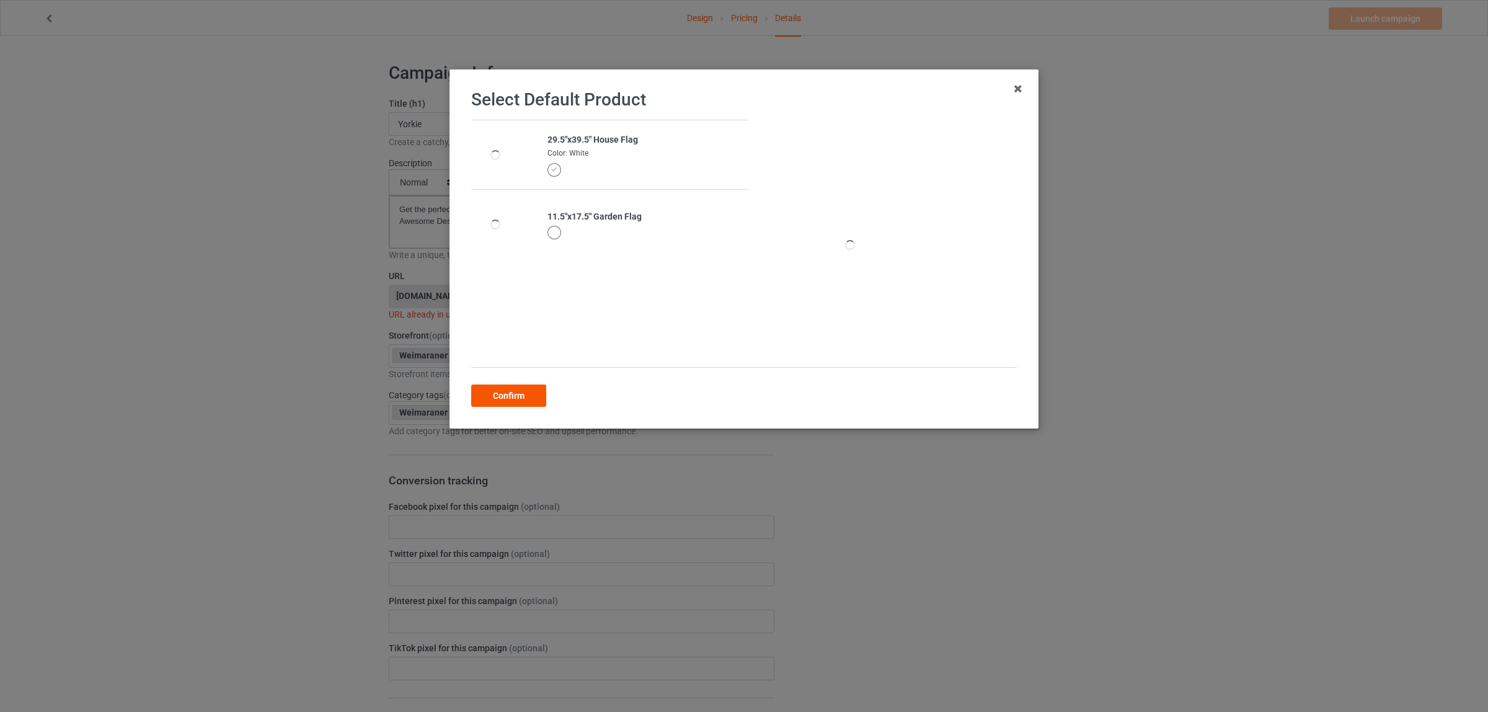
click at [510, 393] on div "Confirm" at bounding box center [508, 396] width 75 height 22
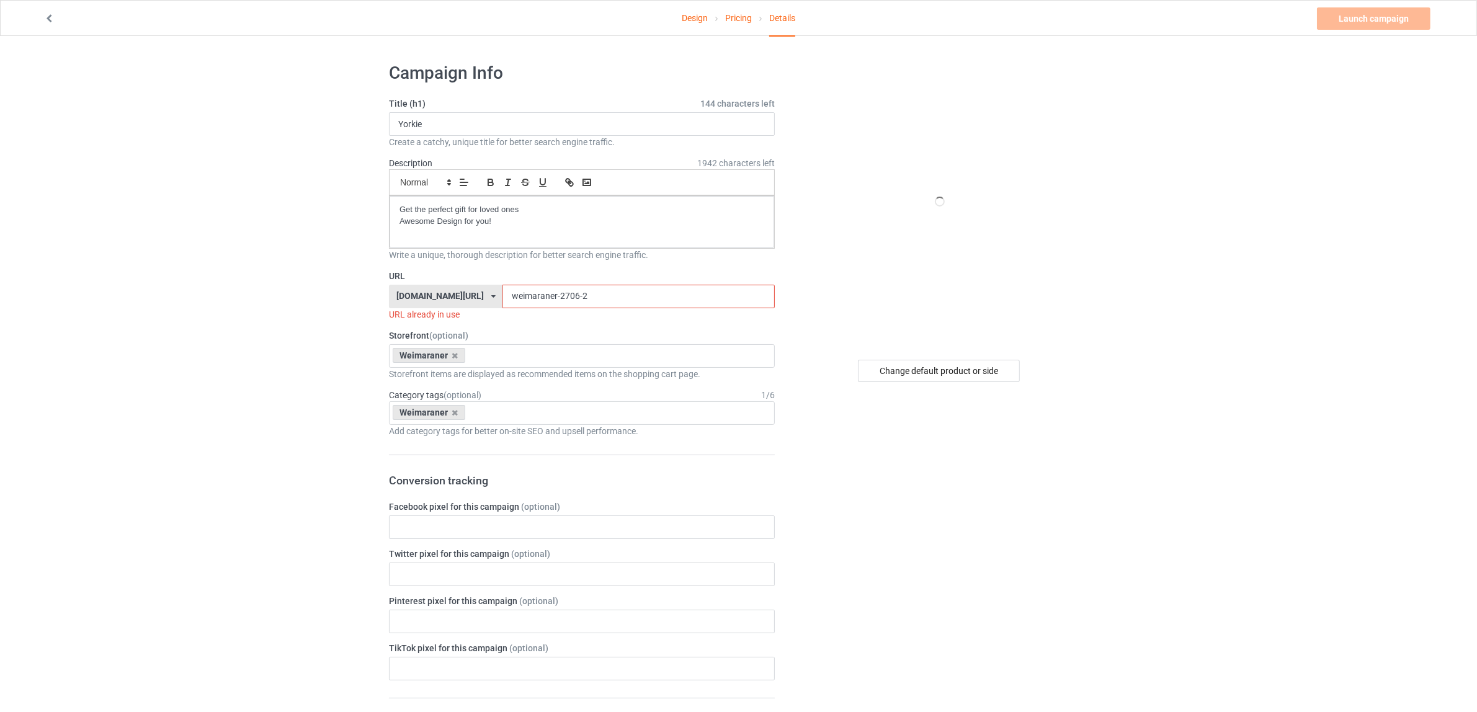
click at [506, 293] on input "weimaraner-2706-2" at bounding box center [638, 297] width 272 height 24
paste input "Yorkie"
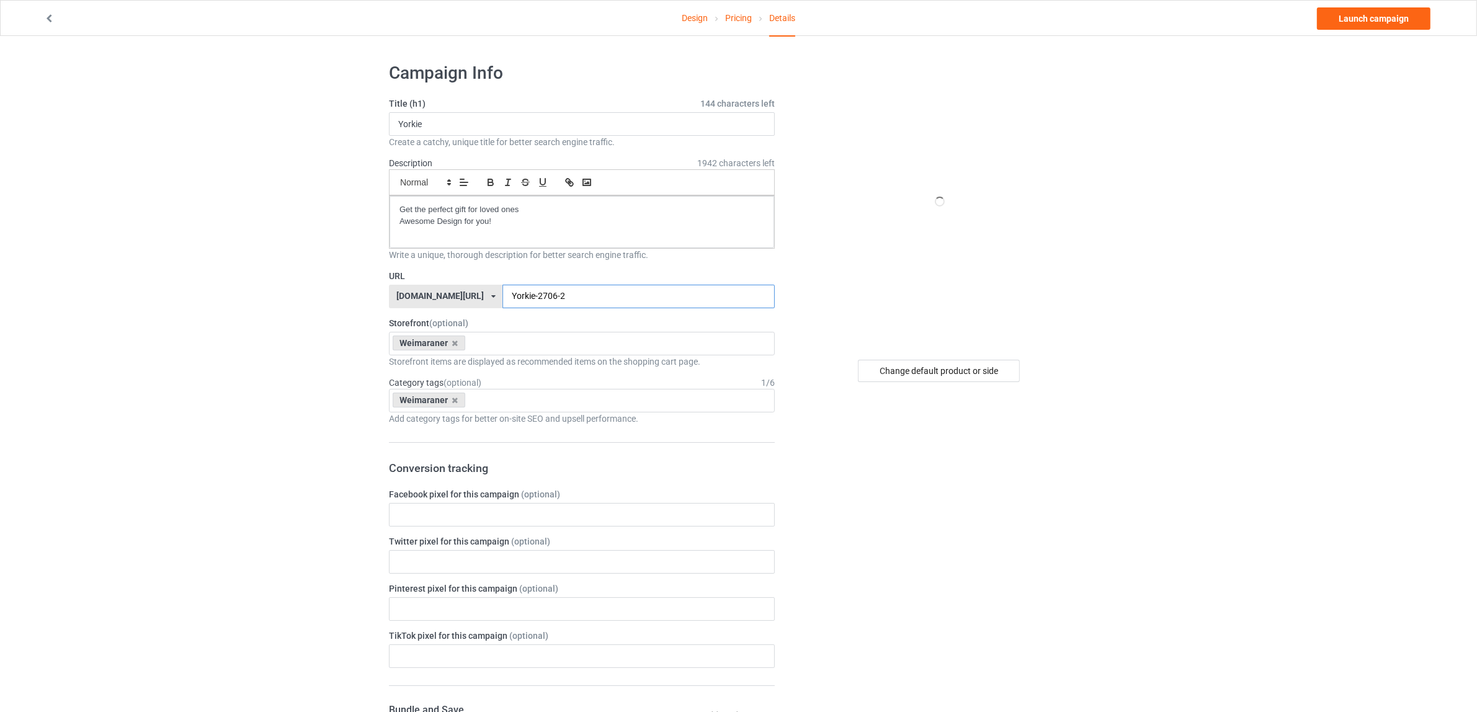
drag, startPoint x: 572, startPoint y: 293, endPoint x: 516, endPoint y: 296, distance: 55.9
click at [516, 296] on input "Yorkie-2706-2" at bounding box center [638, 297] width 272 height 24
type input "Yorkie-1308"
click at [865, 528] on div "Change default product or side" at bounding box center [939, 678] width 313 height 1251
click at [455, 344] on icon at bounding box center [455, 343] width 6 height 8
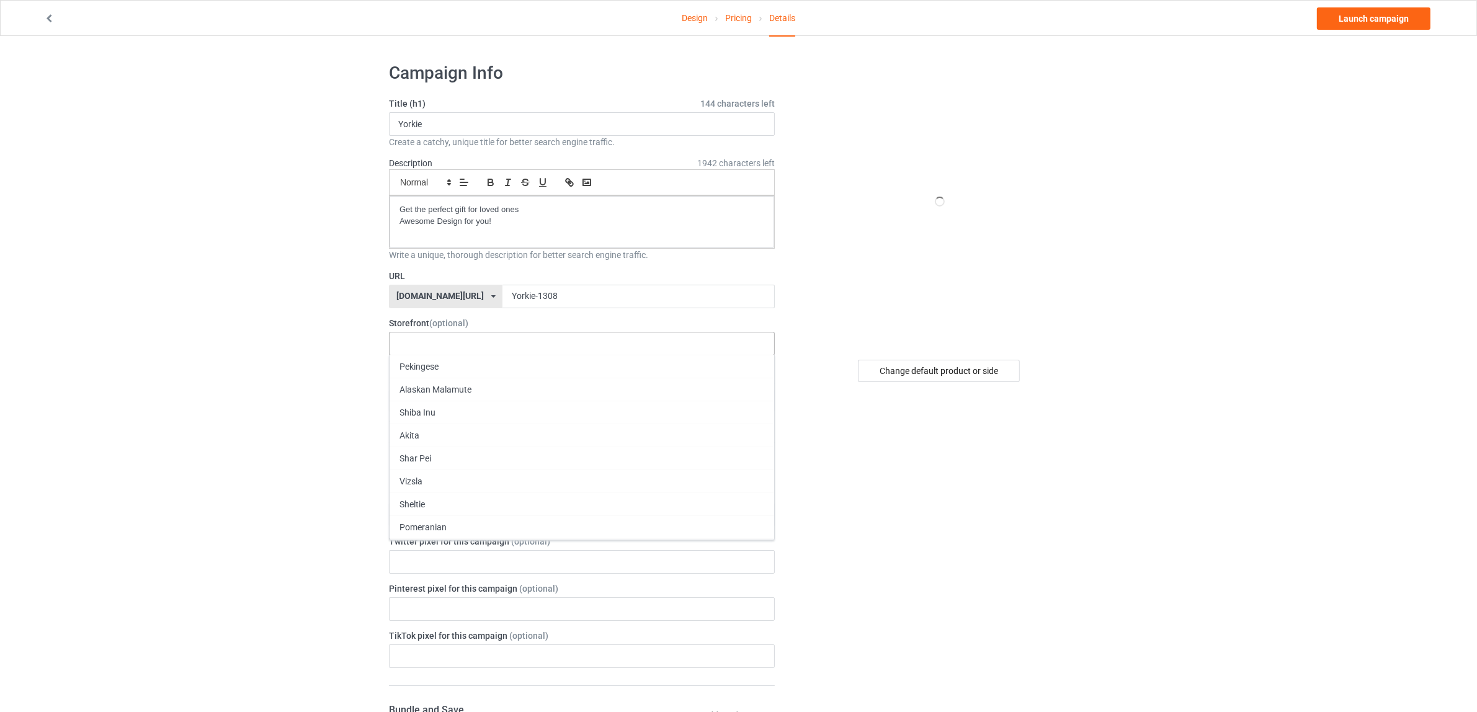
paste input "Yorkie"
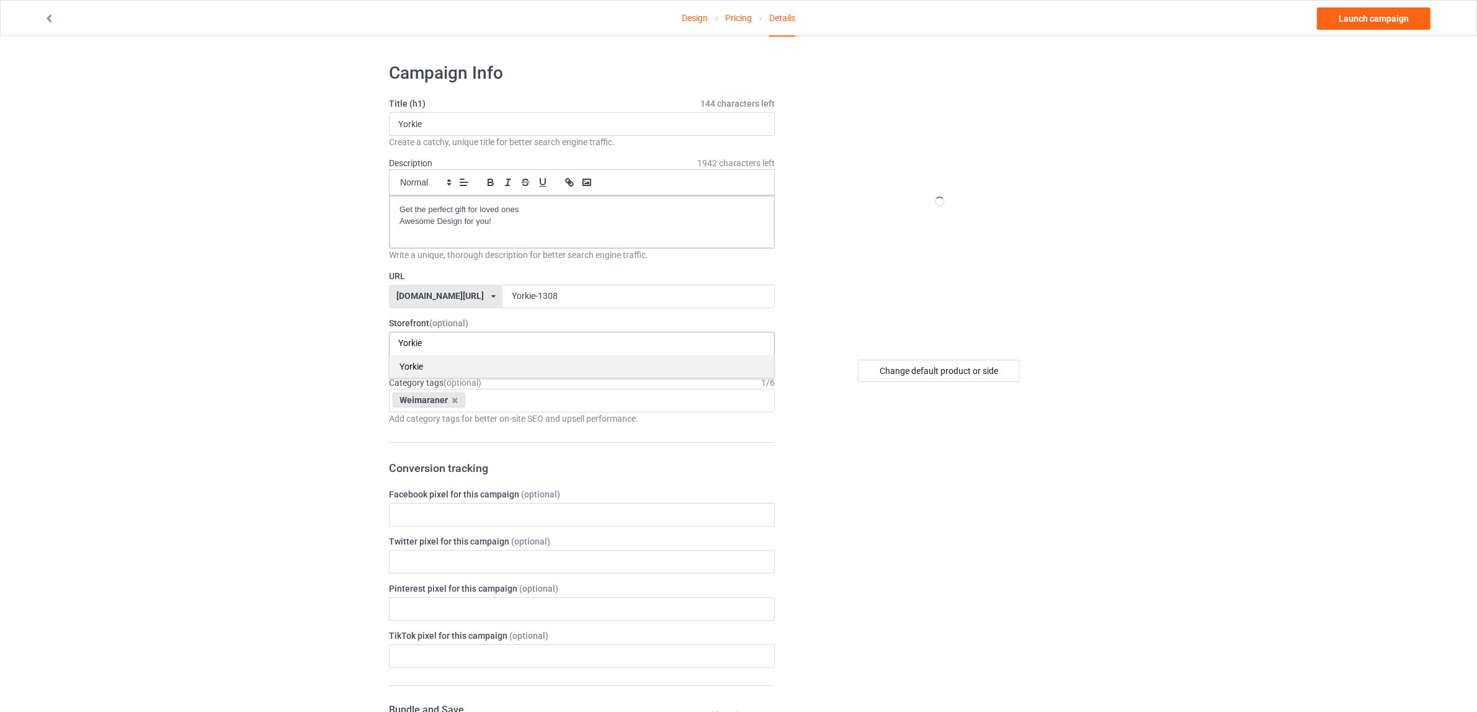
type input "Yorkie"
drag, startPoint x: 416, startPoint y: 363, endPoint x: 445, endPoint y: 380, distance: 32.8
click at [417, 363] on div "Yorkie" at bounding box center [581, 366] width 385 height 23
click at [453, 400] on icon at bounding box center [455, 400] width 6 height 8
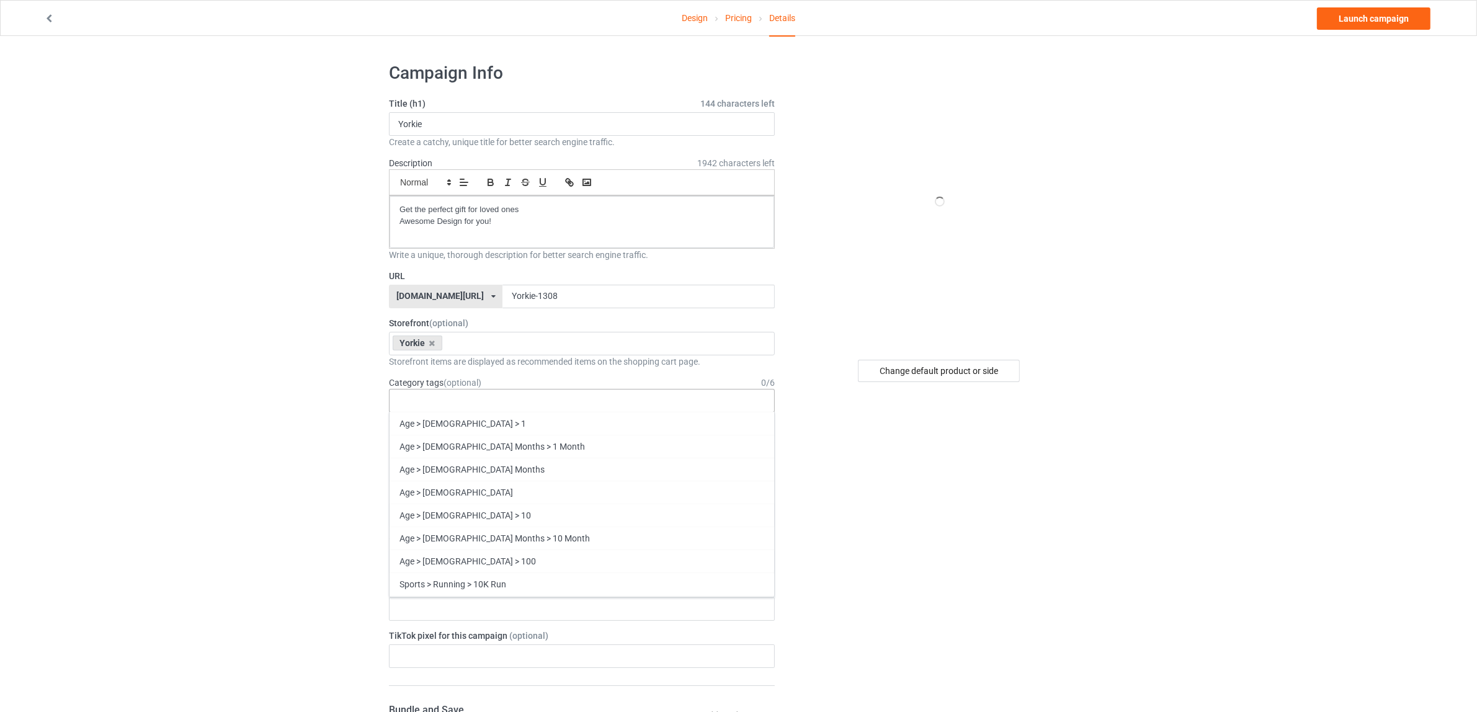
paste input "Yorkie"
type input "Yorkie"
click at [411, 425] on div "Yorkie" at bounding box center [581, 423] width 385 height 23
click at [197, 398] on div "Design Pricing Details Launch campaign Campaign Info Title (h1) 144 characters …" at bounding box center [738, 679] width 1477 height 1286
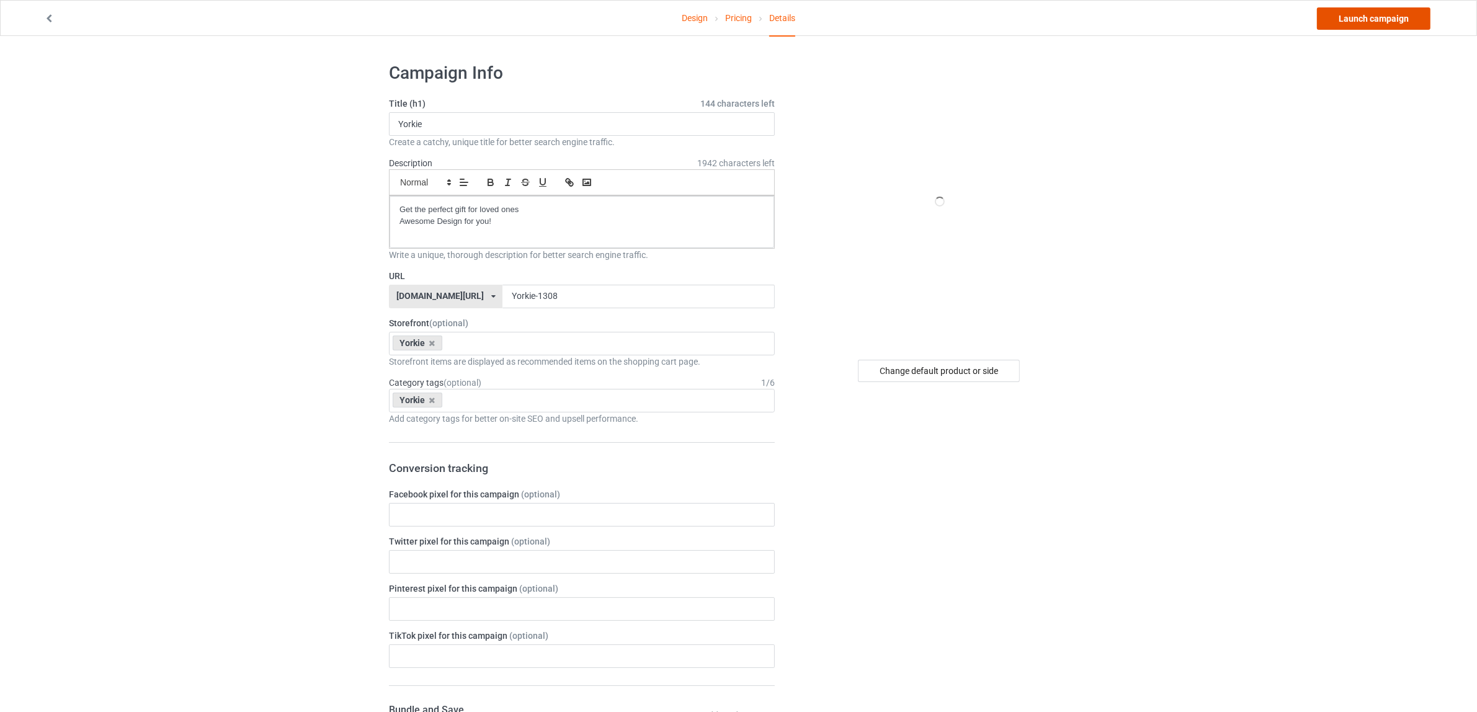
click at [1361, 17] on link "Launch campaign" at bounding box center [1373, 18] width 113 height 22
